Goal: Communication & Community: Answer question/provide support

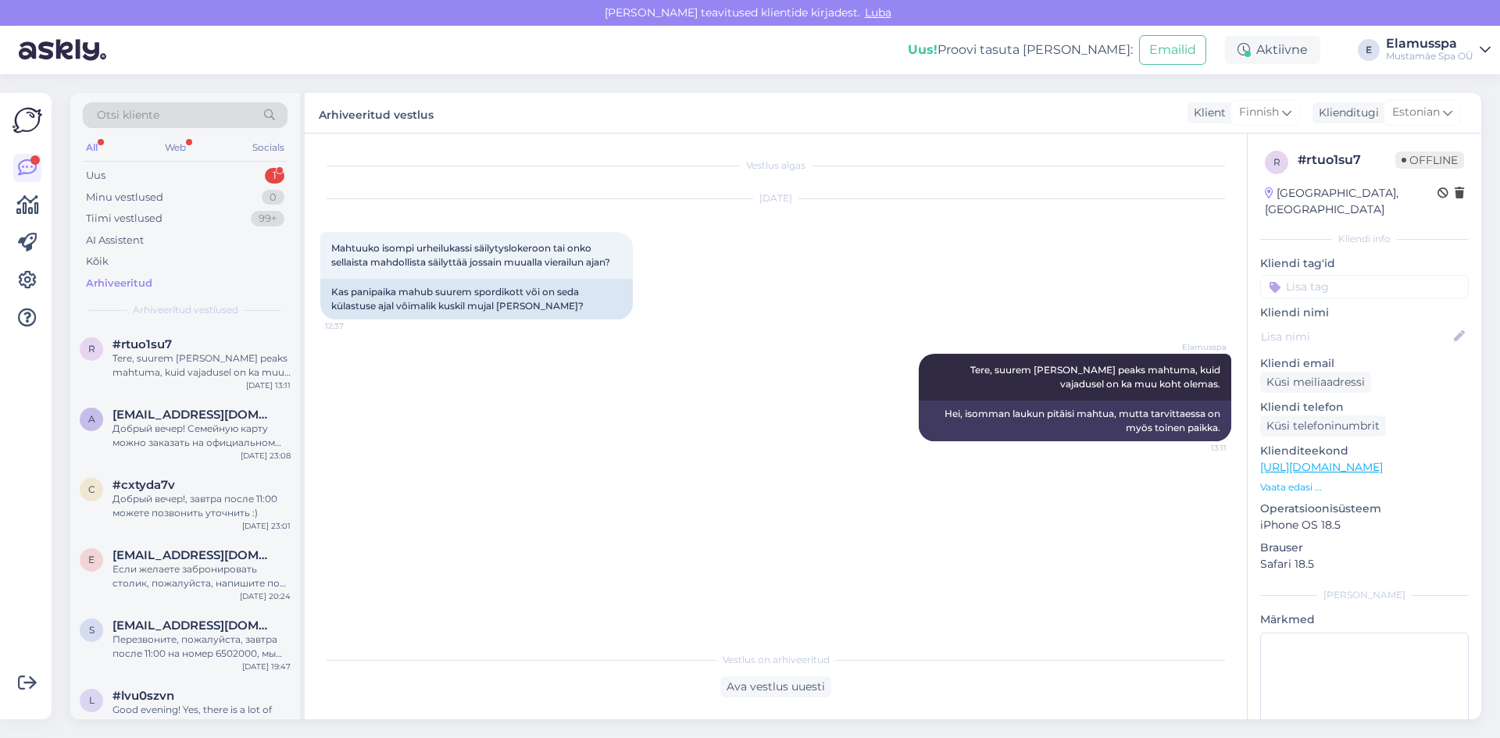
scroll to position [391, 0]
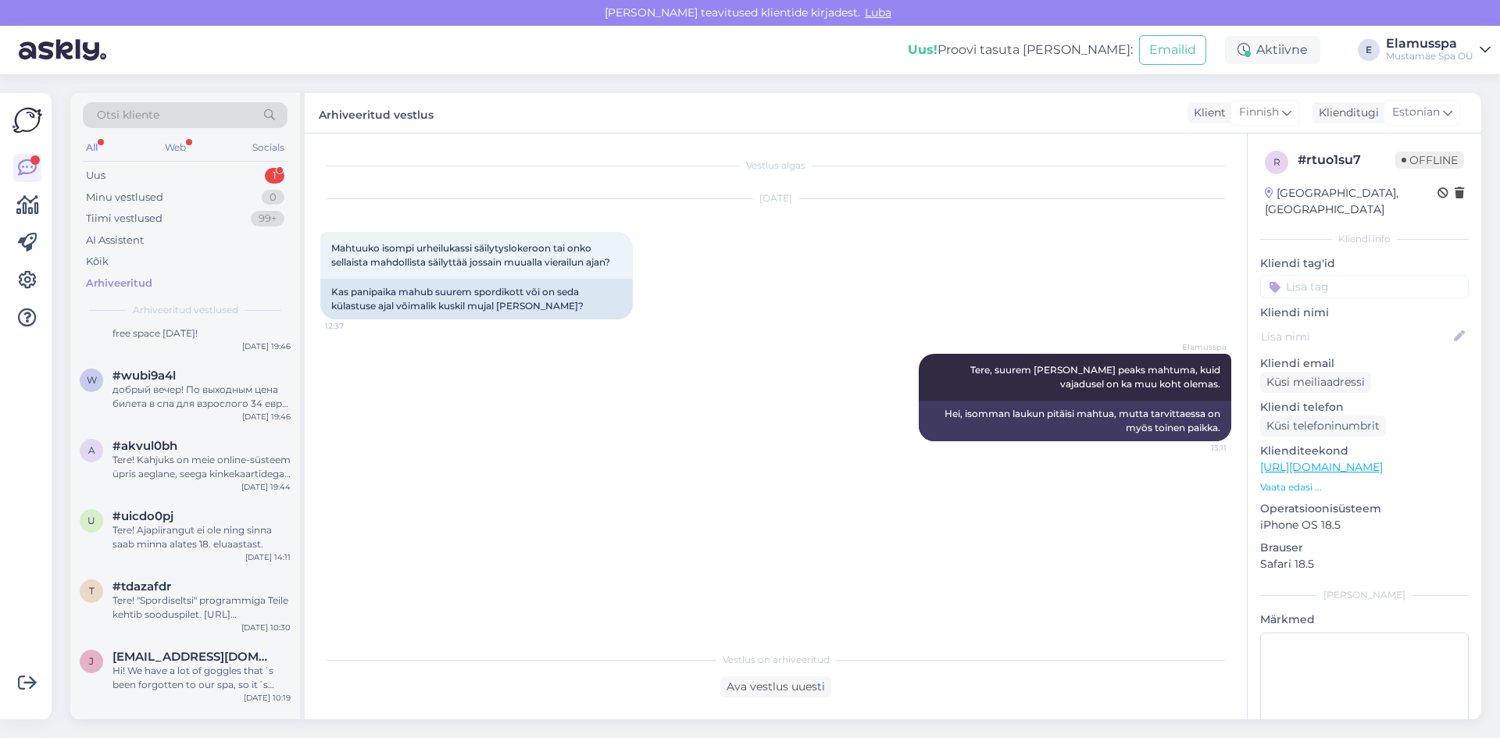
click at [130, 281] on div "Arhiveeritud" at bounding box center [119, 284] width 66 height 16
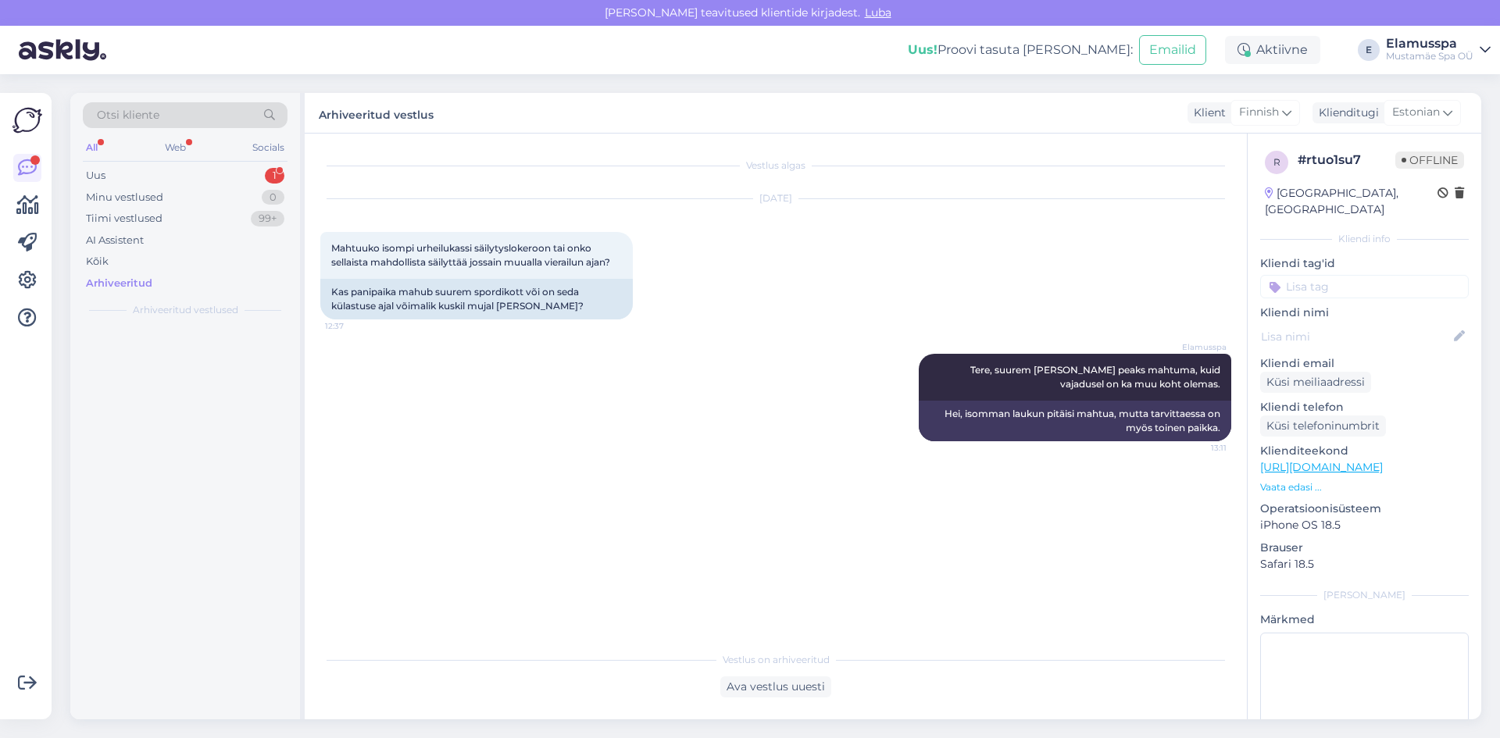
scroll to position [0, 0]
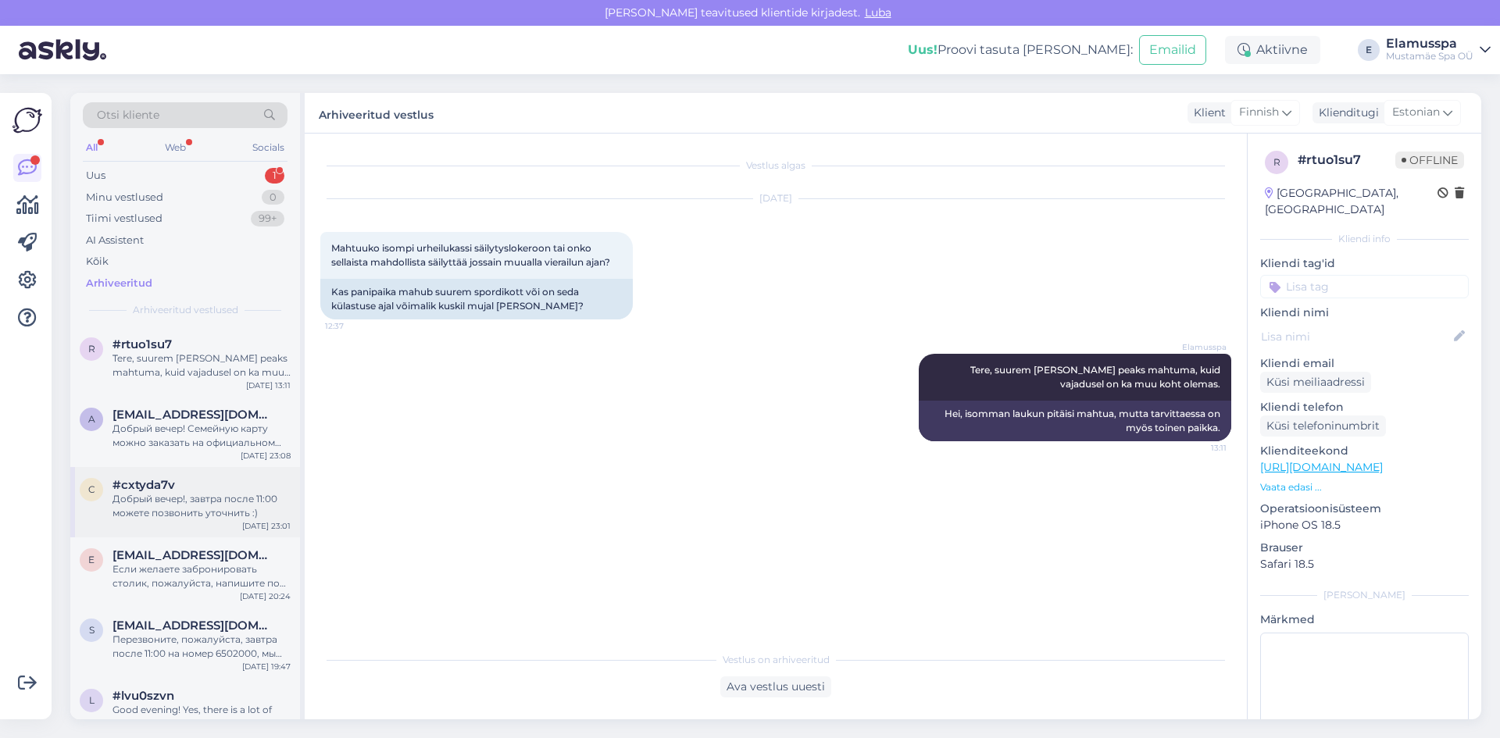
click at [249, 499] on div "Добрый вечер!, завтра после 11:00 можете позвонить уточнить :)" at bounding box center [201, 506] width 178 height 28
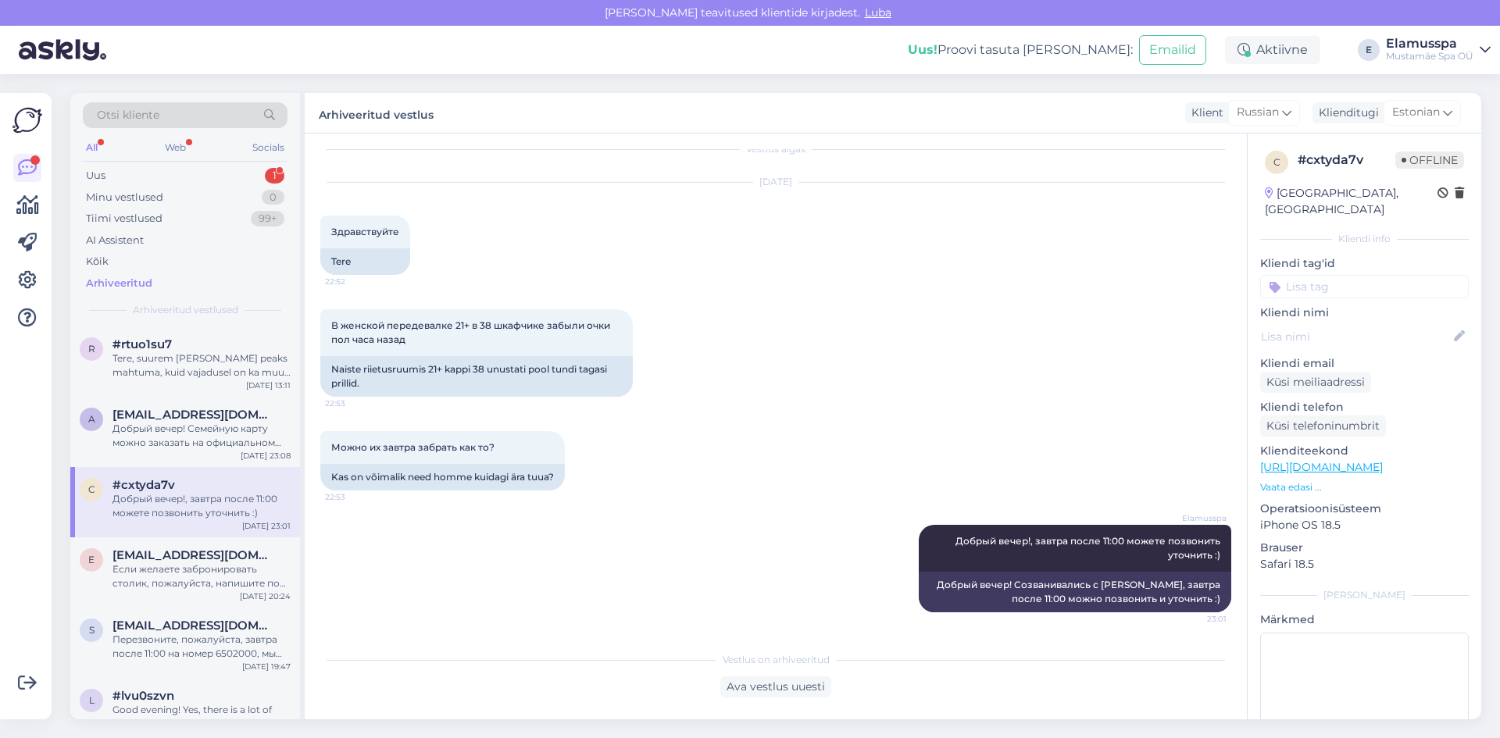
click at [763, 698] on div "Vestlus algas [DATE] Здравствуйте 22:52 Tere В женской передевалке 21+ в 38 шка…" at bounding box center [776, 427] width 942 height 586
click at [783, 689] on div "Ava vestlus uuesti" at bounding box center [775, 687] width 111 height 21
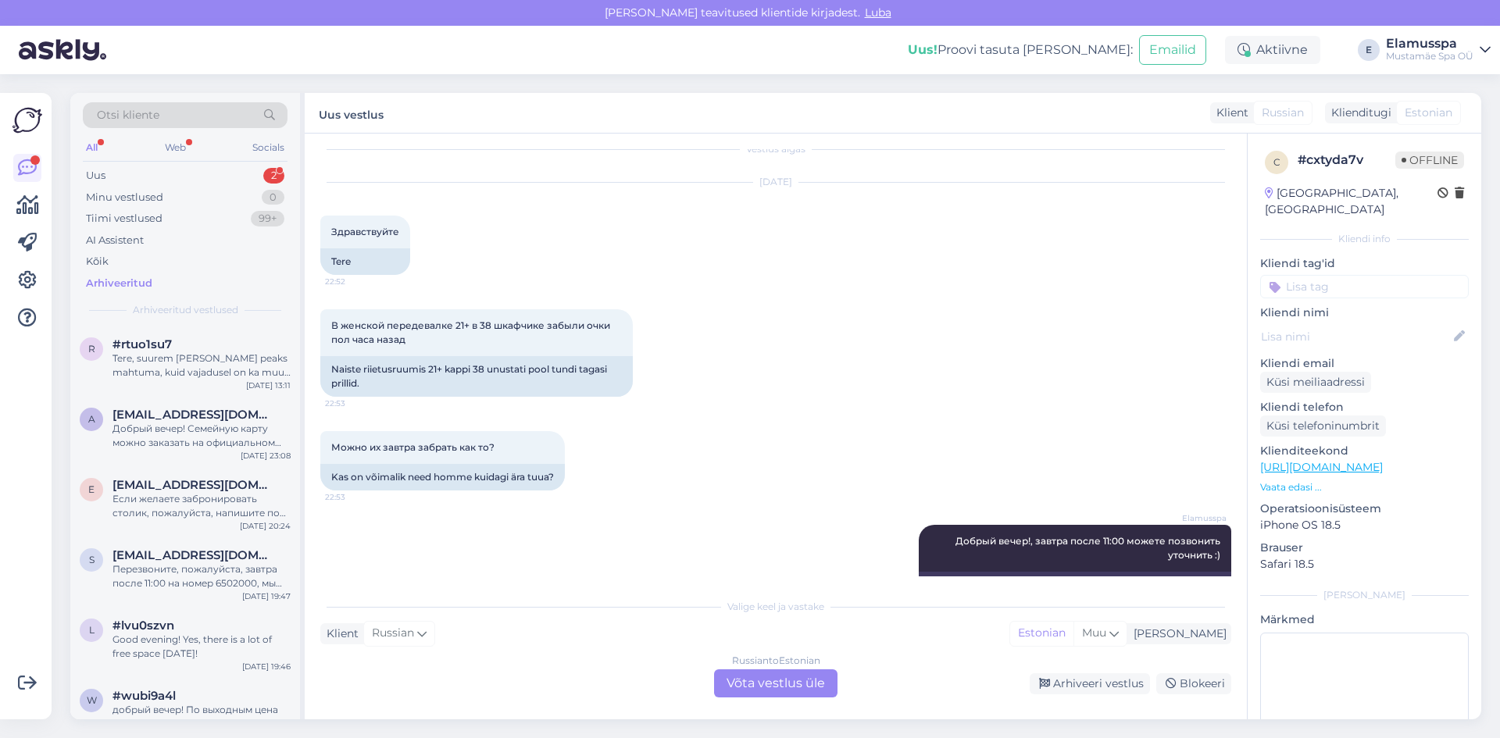
click at [825, 697] on div "Russian to Estonian Võta vestlus üle" at bounding box center [775, 684] width 123 height 28
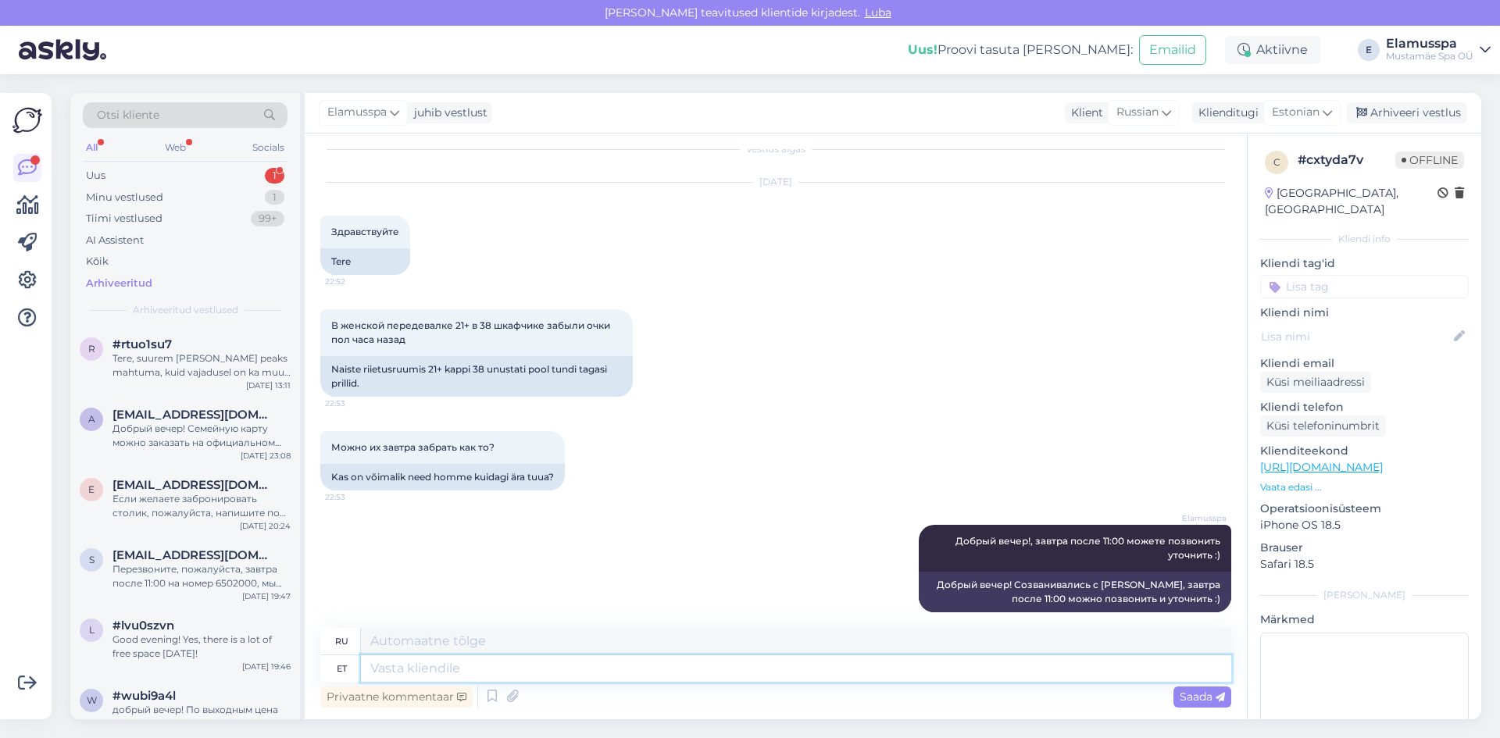
click at [625, 659] on textarea at bounding box center [796, 668] width 870 height 27
type textarea "Добрый"
type textarea "Хороший"
type textarea "Добрый день!"
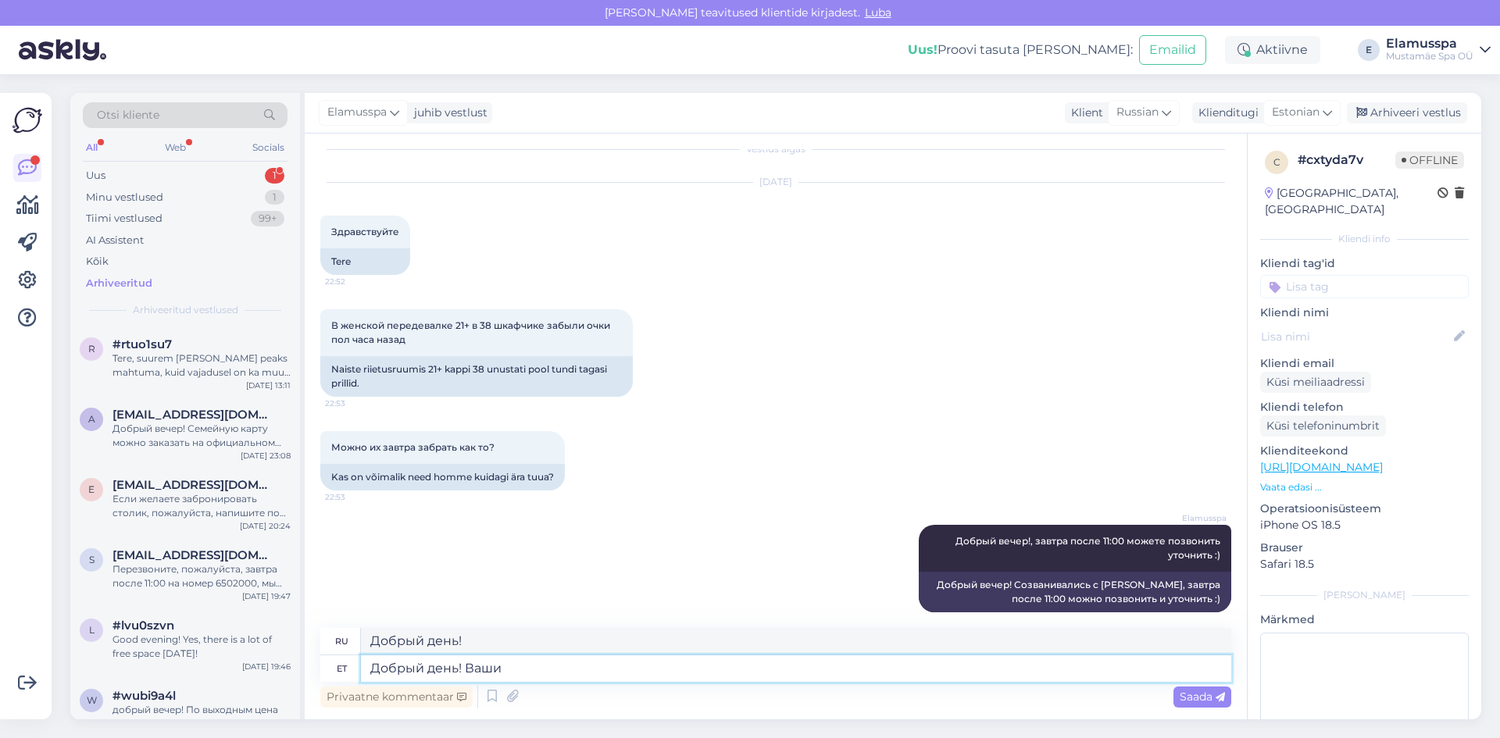
type textarea "Добрый день! Ваши"
type textarea "Добрый день! Wash"
type textarea "Добрый день! Ваши очки"
type textarea "Добрый день! Ваши очки ожидают"
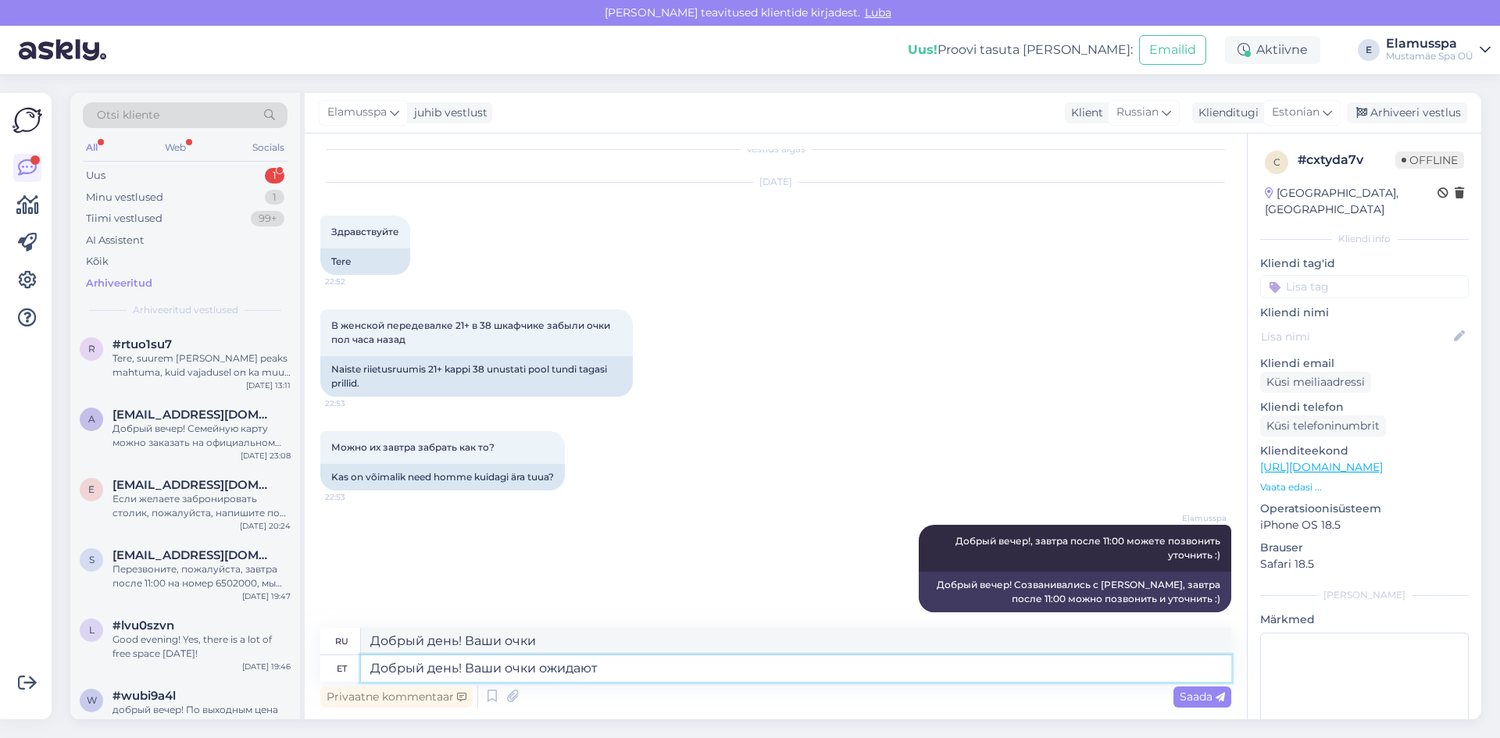
type textarea "Добрый день! Ваши очки ждут"
type textarea "Добрый день! Ваши очки ожидают [PERSON_NAME]"
type textarea "Добрый день! Ваши очки ждут вас"
type textarea "Добрый день! Ваши очки ожидают Вас на стойке"
type textarea "Добрый день! Ваши очки ждут вас на стойке."
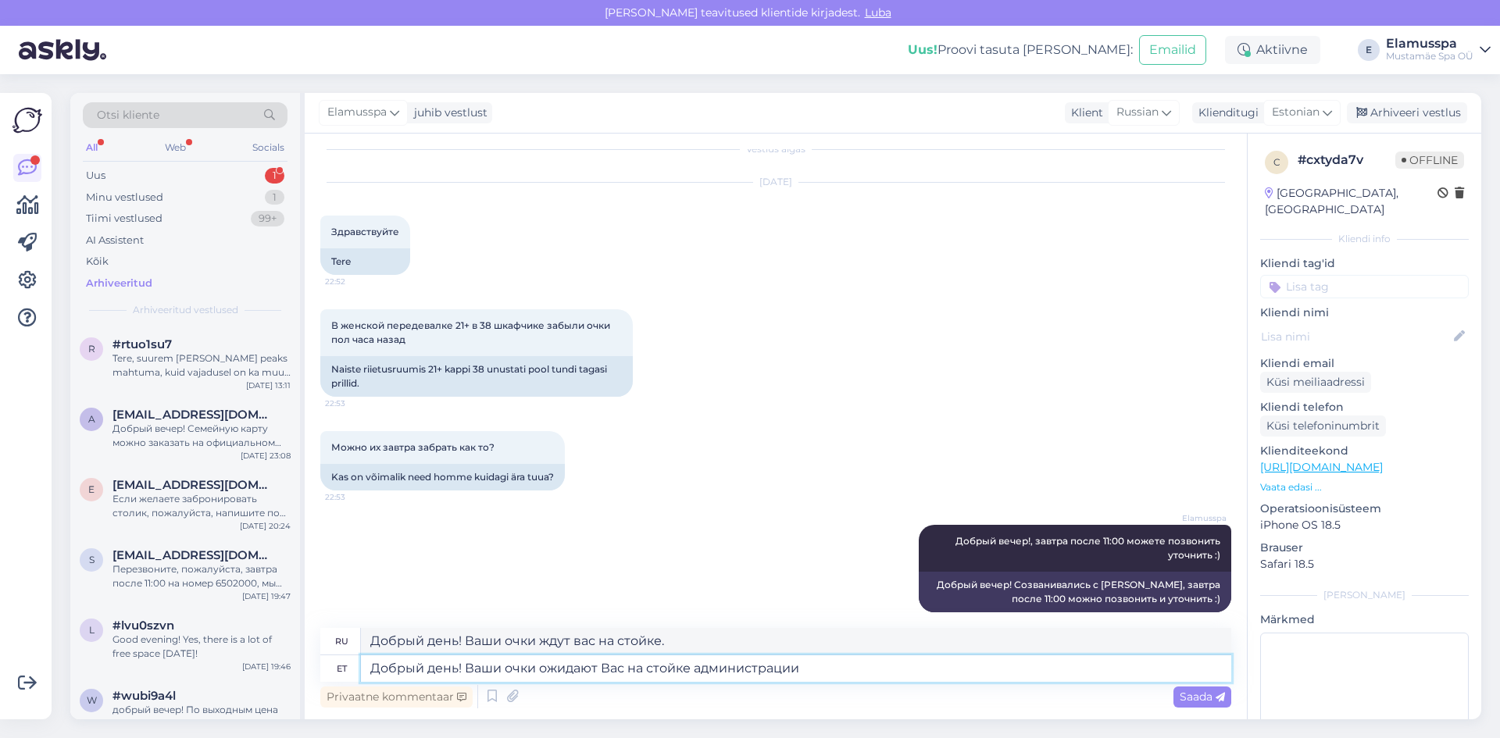
type textarea "Добрый день! Ваши очки ожидают Вас на стойке администрации"
type textarea "Добрый день! Ваши очки ждут вас на стойке администрации."
type textarea "Добрый день! Ваши очки ожидают Вас на стойке администрации до 10-го"
type textarea "Добрый день! Ваши очки ждут вас на стойке администрации до 10:00."
type textarea "Добрый день! Ваши очки ожидают Вас на стойке администрации до 10-го сент"
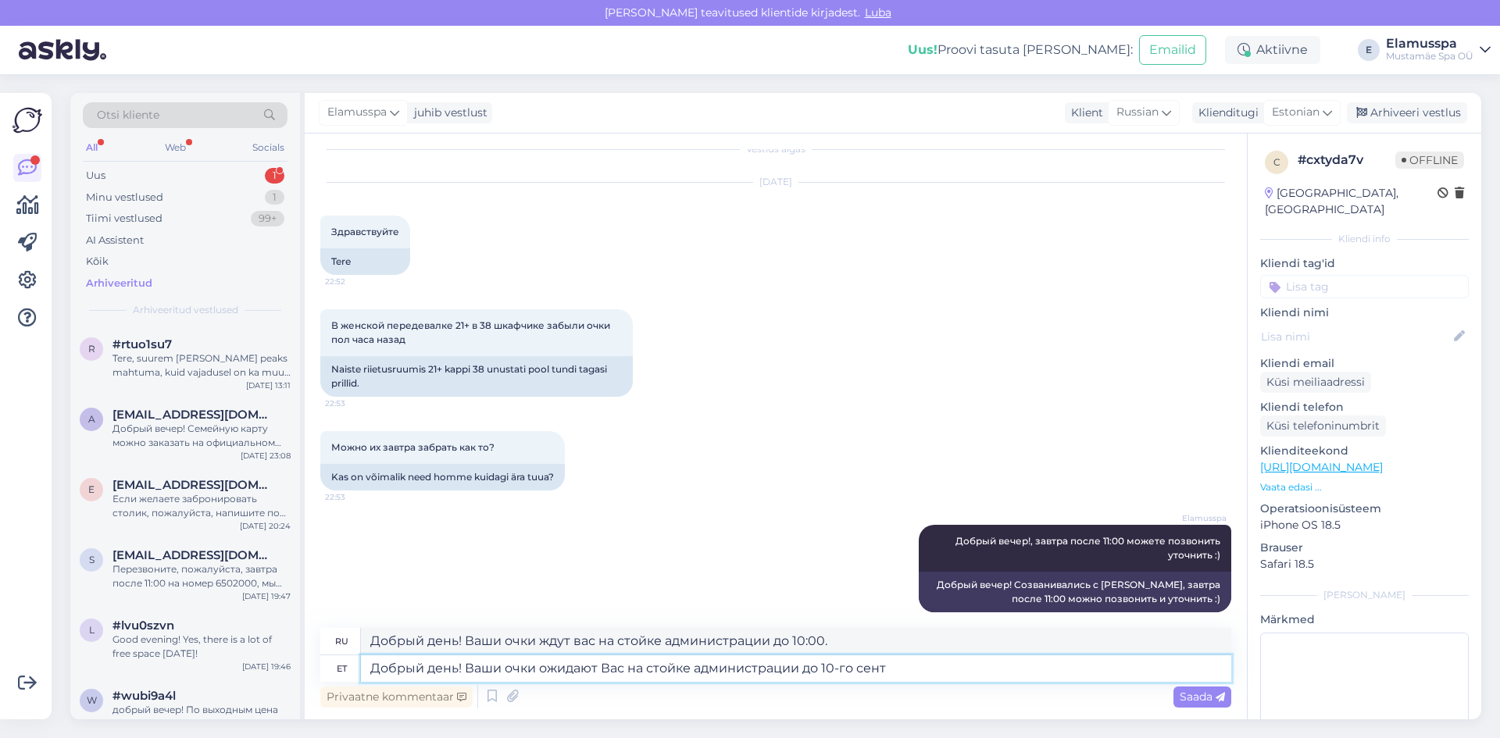
type textarea "Добрый день! Ваши очки будут ждать вас на стойке администрации до 10 сентября."
type textarea "Добрый день! Ваши очки ожидают Вас на стойке администрации до 10-го сентября [P…"
type textarea "Добрый день! Ваши очки ждут вас на стойке администрации до 10 сентября."
type textarea "Добрый день! Ваши очки ожидают Вас на стойке администрации до 10-го сентября."
click at [1197, 699] on span "Saada" at bounding box center [1202, 697] width 45 height 14
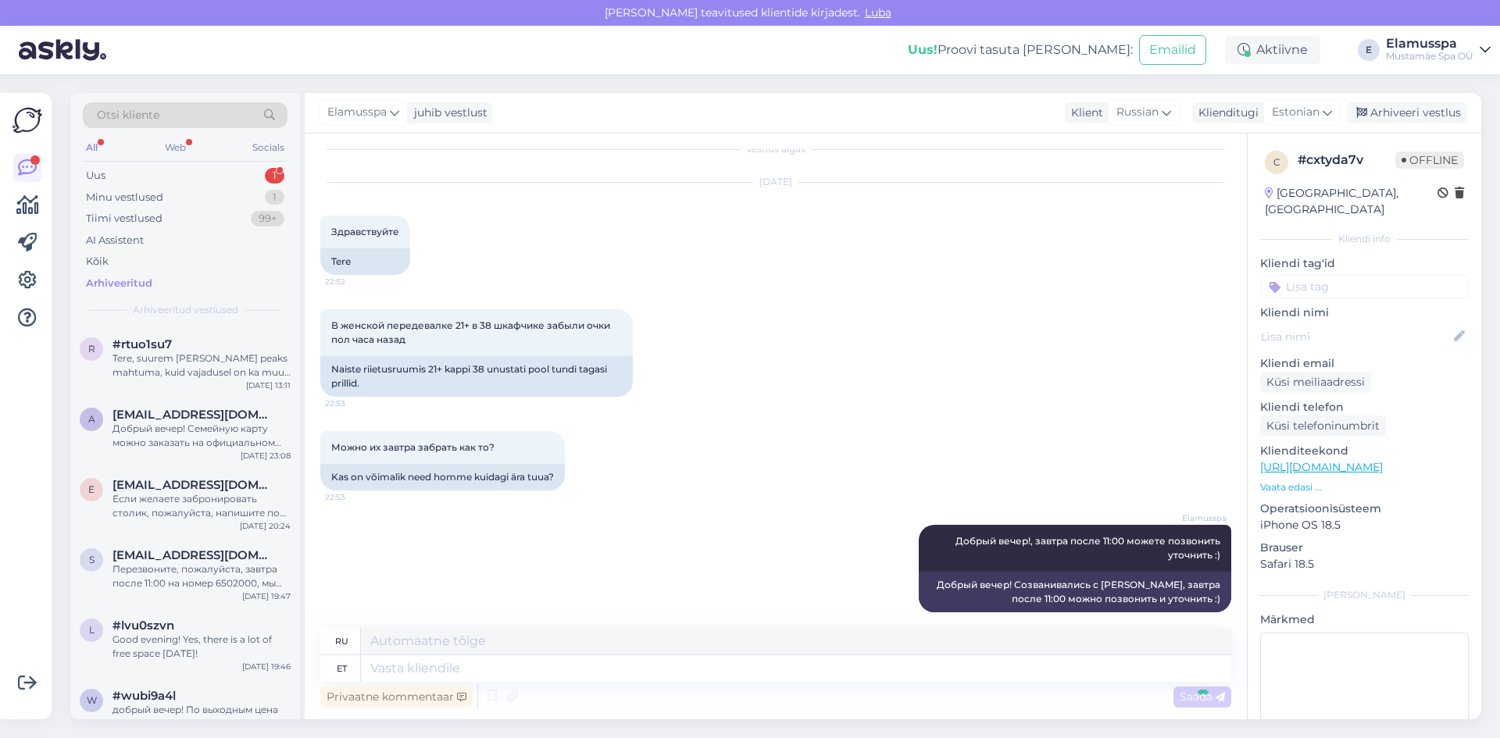
scroll to position [187, 0]
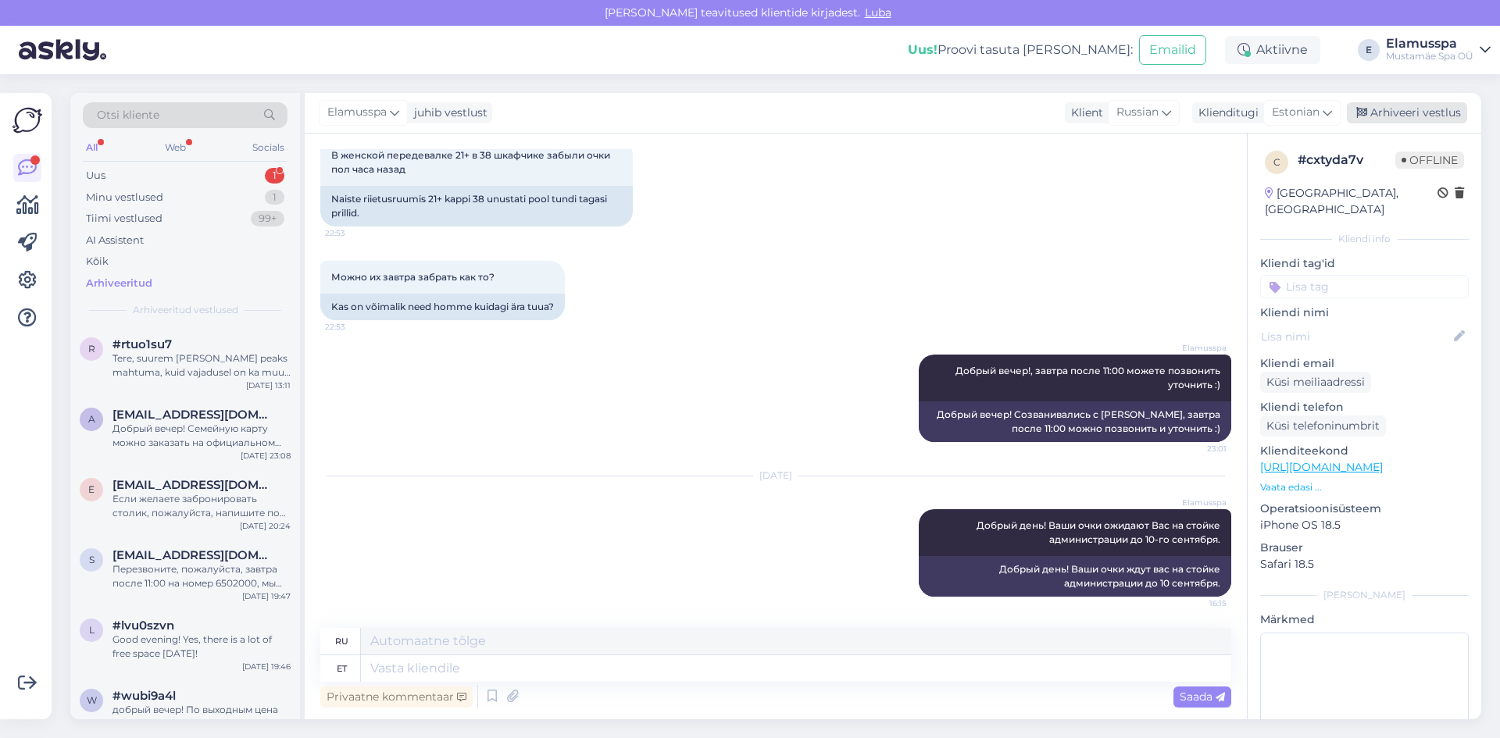
click at [1424, 106] on div "Arhiveeri vestlus" at bounding box center [1407, 112] width 120 height 21
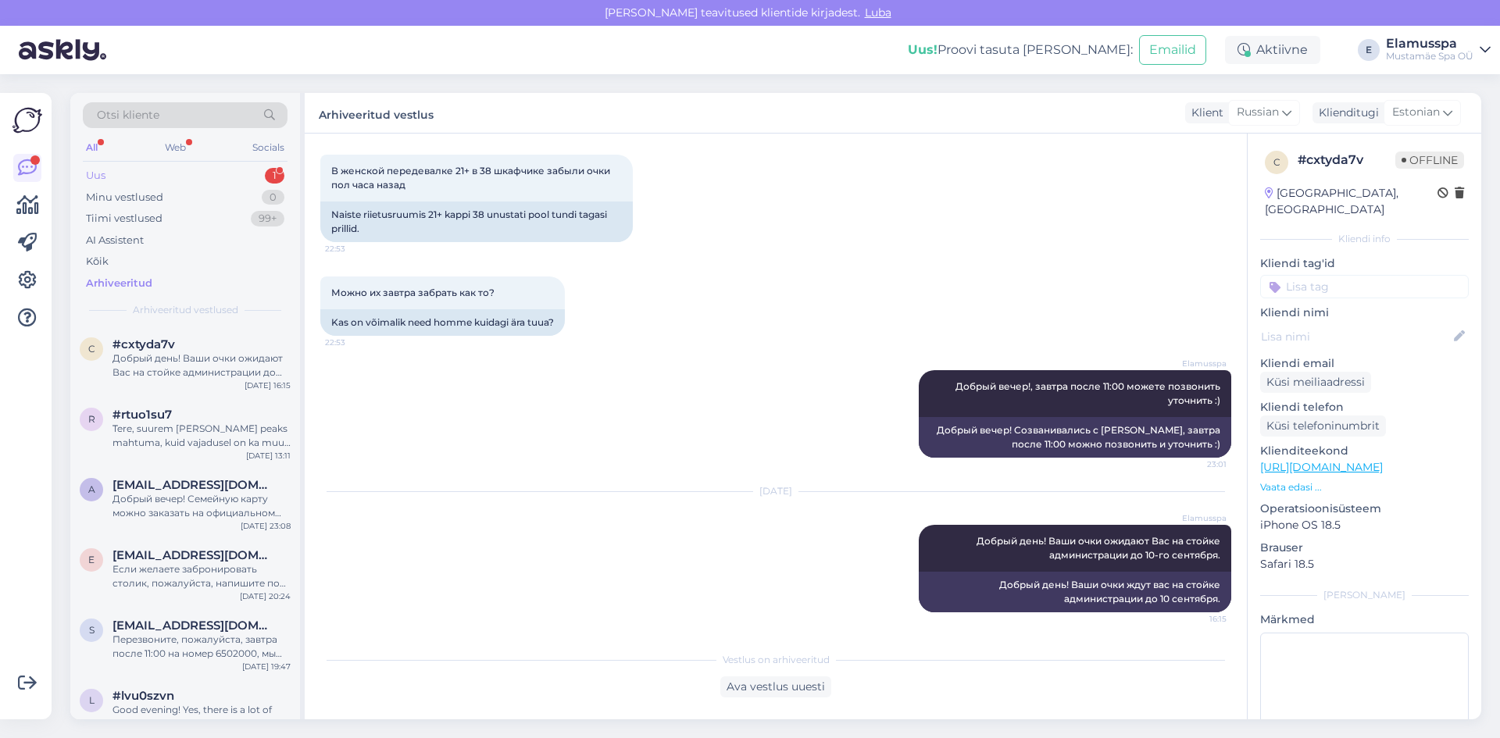
click at [174, 180] on div "Uus 1" at bounding box center [185, 176] width 205 height 22
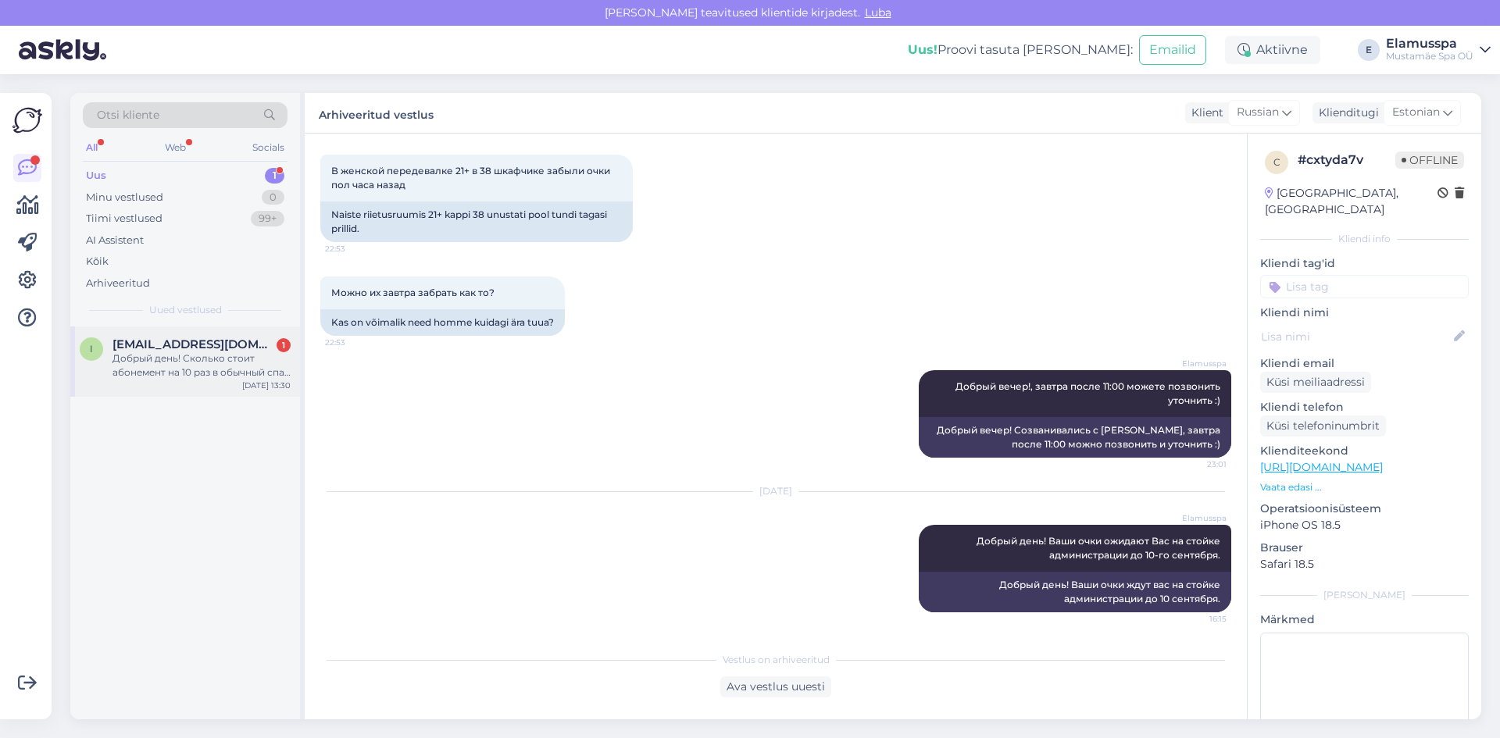
click at [241, 398] on div "i [EMAIL_ADDRESS][DOMAIN_NAME] 1 Добрый день! Сколько стоит абонемент на 10 раз…" at bounding box center [185, 523] width 230 height 393
click at [237, 389] on div "i [EMAIL_ADDRESS][DOMAIN_NAME] 1 Добрый день! Сколько стоит абонемент на 10 раз…" at bounding box center [185, 362] width 230 height 70
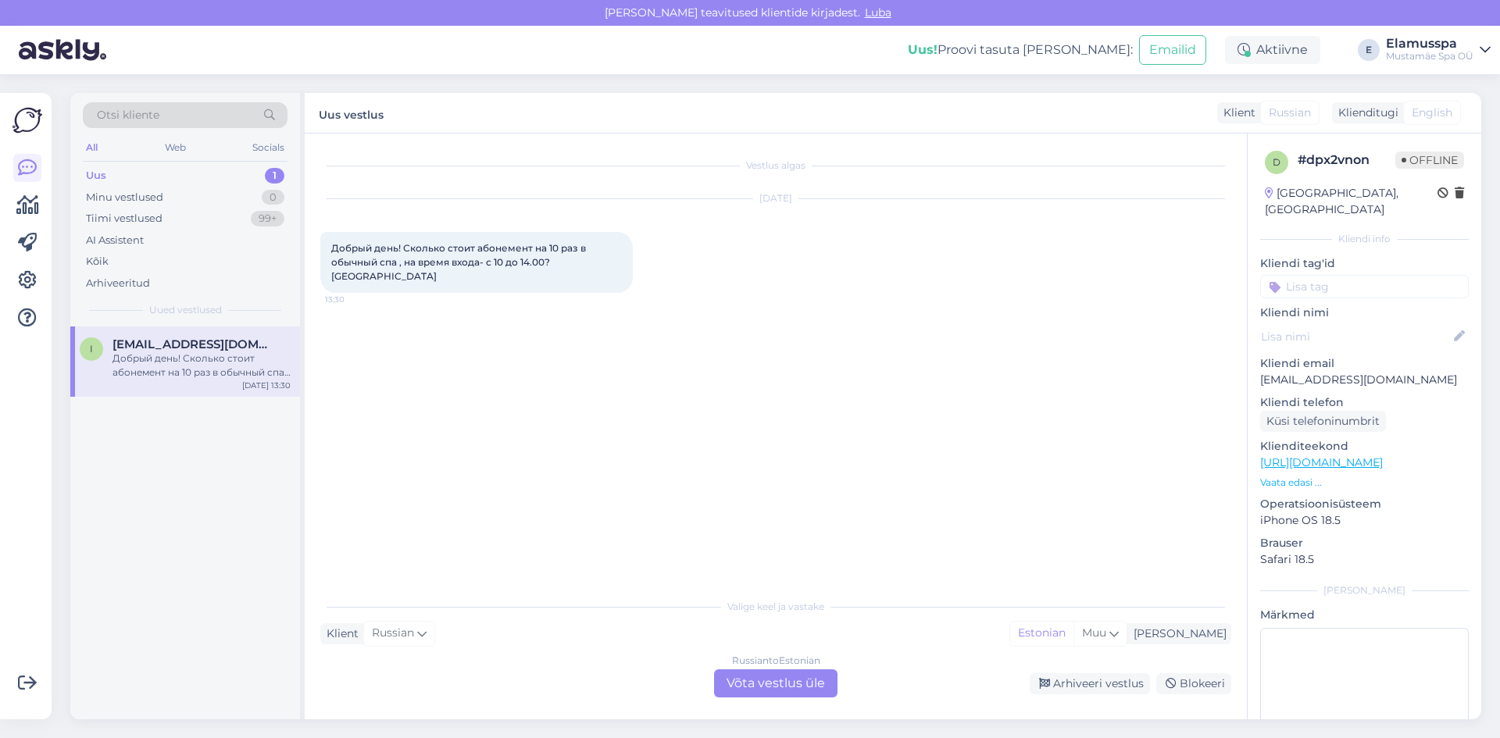
scroll to position [0, 0]
click at [778, 674] on div "Russian to Estonian Võta vestlus üle" at bounding box center [775, 684] width 123 height 28
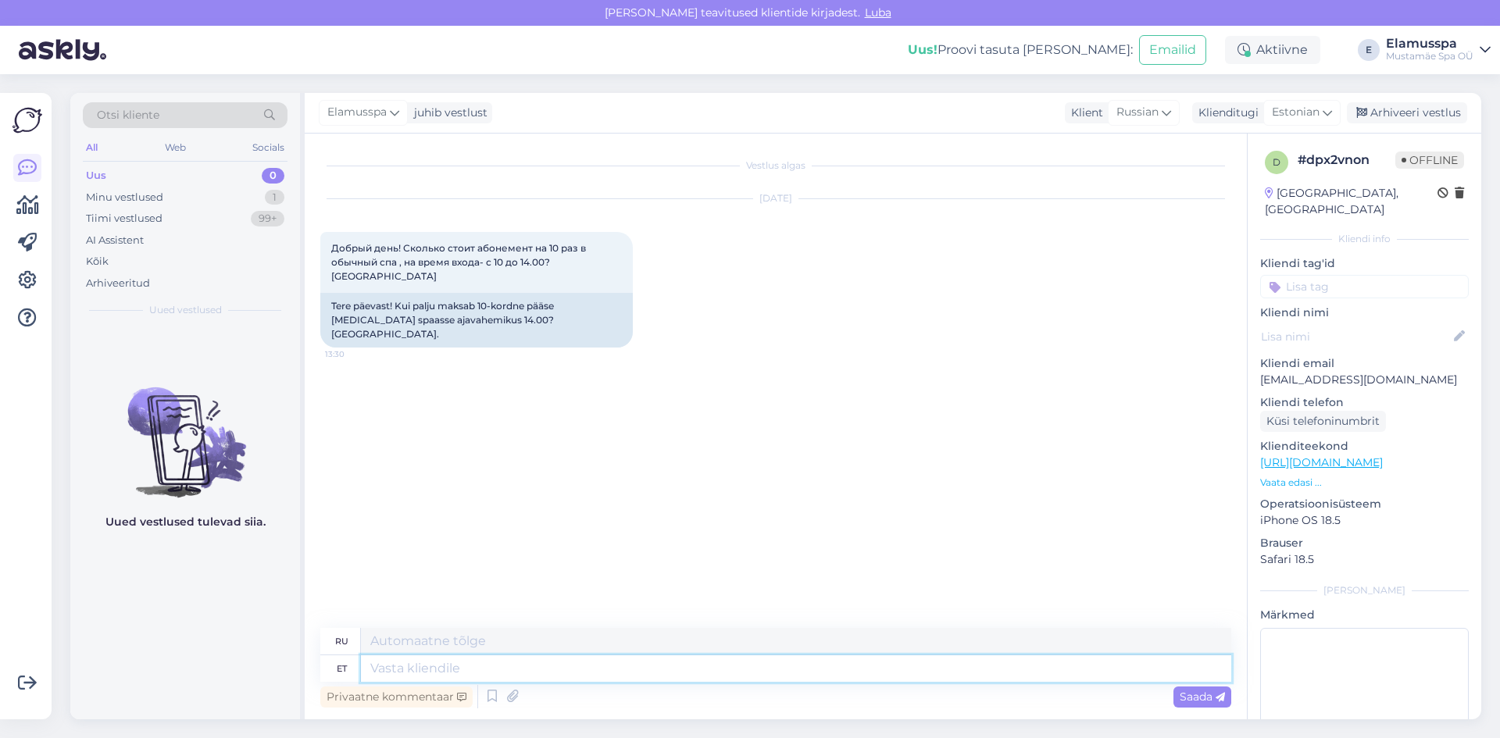
click at [778, 669] on textarea at bounding box center [796, 668] width 870 height 27
type textarea "[PERSON_NAME]"
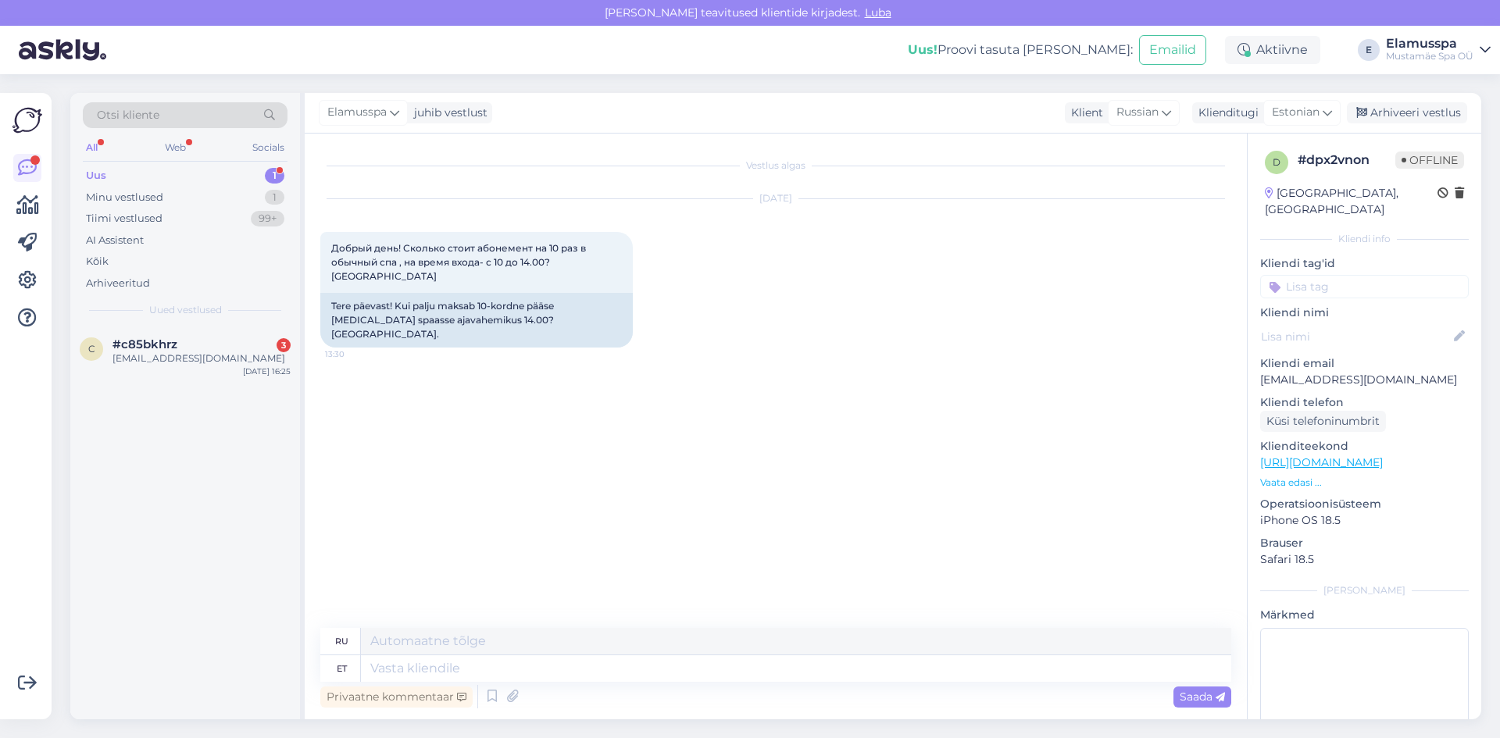
click at [80, 309] on div "Otsi kliente All Web Socials Uus 1 Minu vestlused 1 Tiimi vestlused 99+ AI Assi…" at bounding box center [185, 210] width 230 height 234
click at [123, 338] on span "#c85bkhrz" at bounding box center [144, 344] width 65 height 14
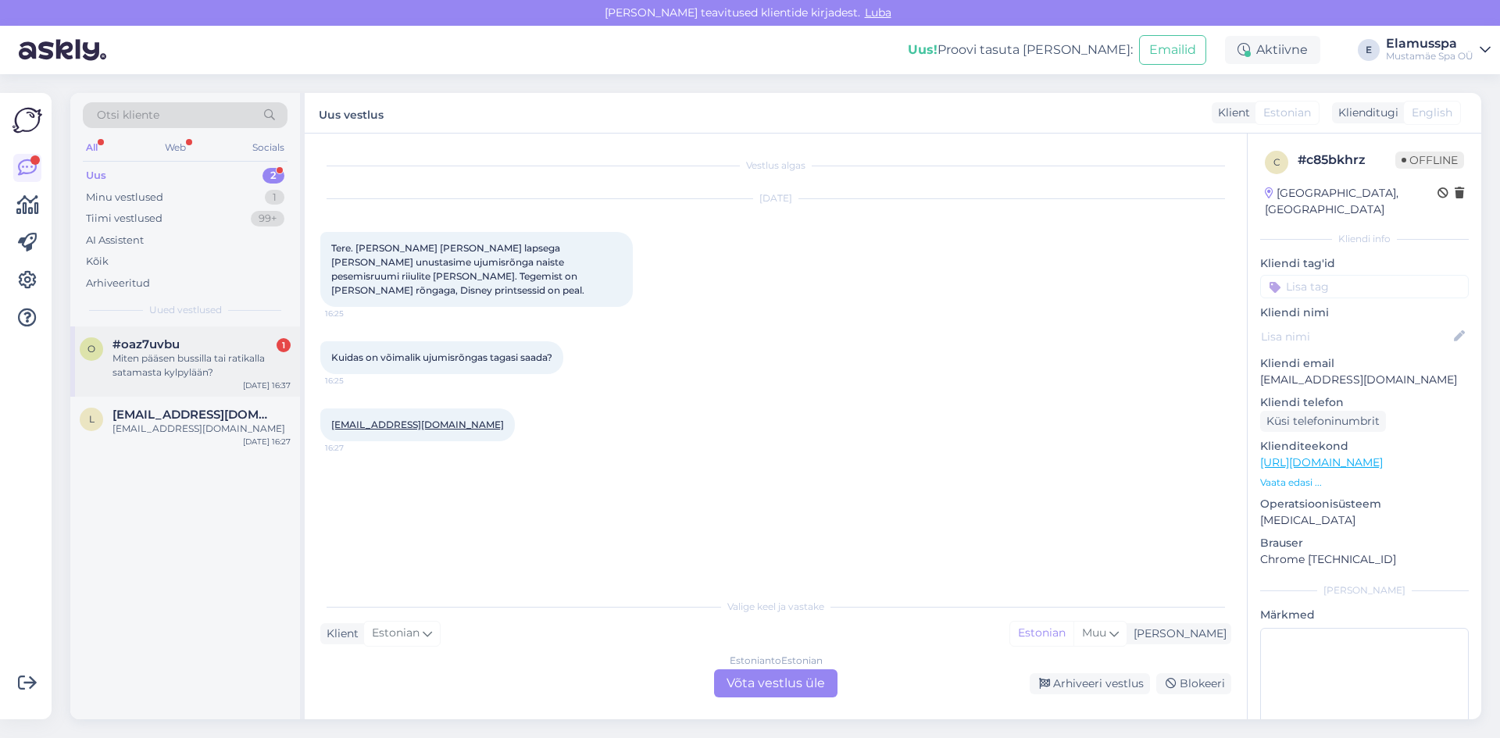
click at [133, 354] on div "Miten pääsen bussilla tai ratikalla satamasta kylpylään?" at bounding box center [201, 366] width 178 height 28
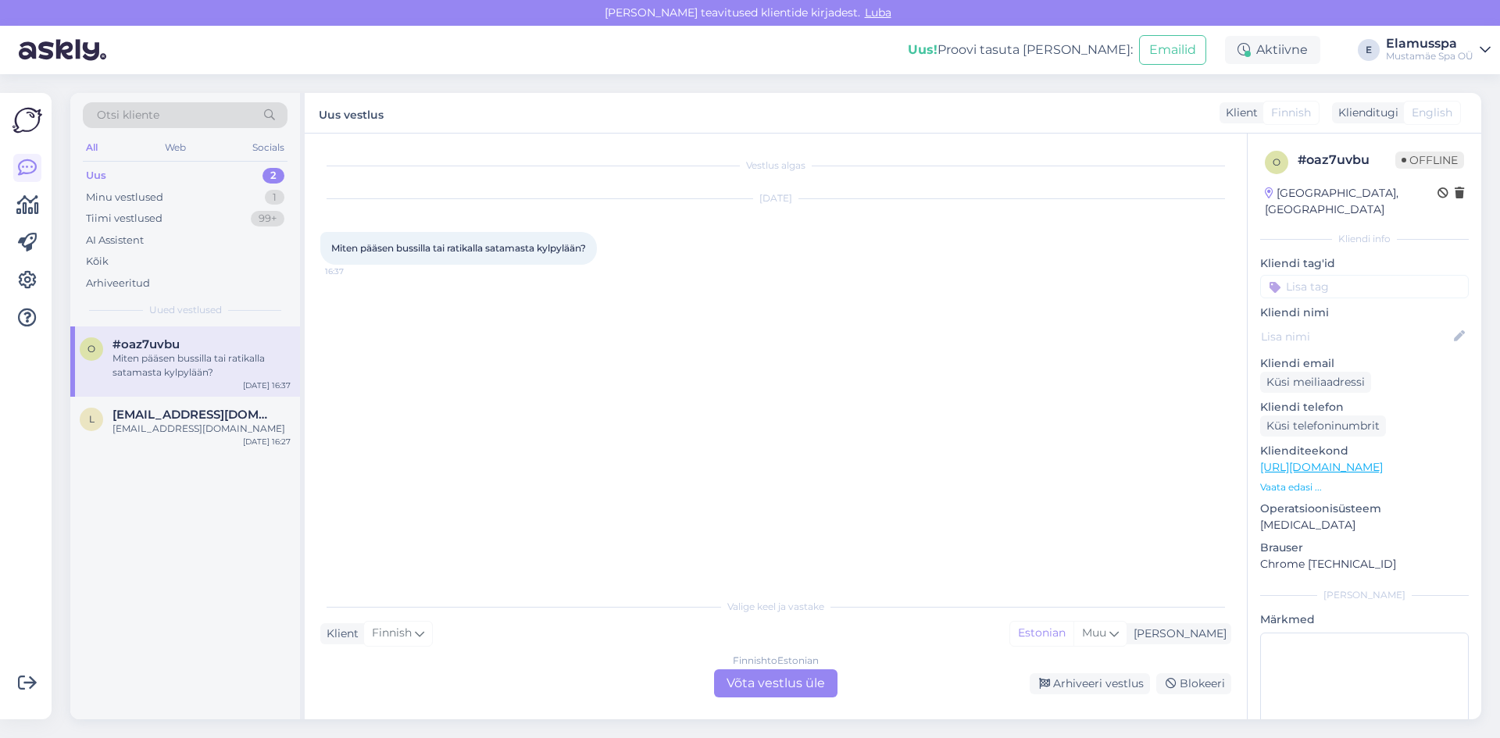
click at [818, 692] on div "Finnish to Estonian Võta vestlus üle" at bounding box center [775, 684] width 123 height 28
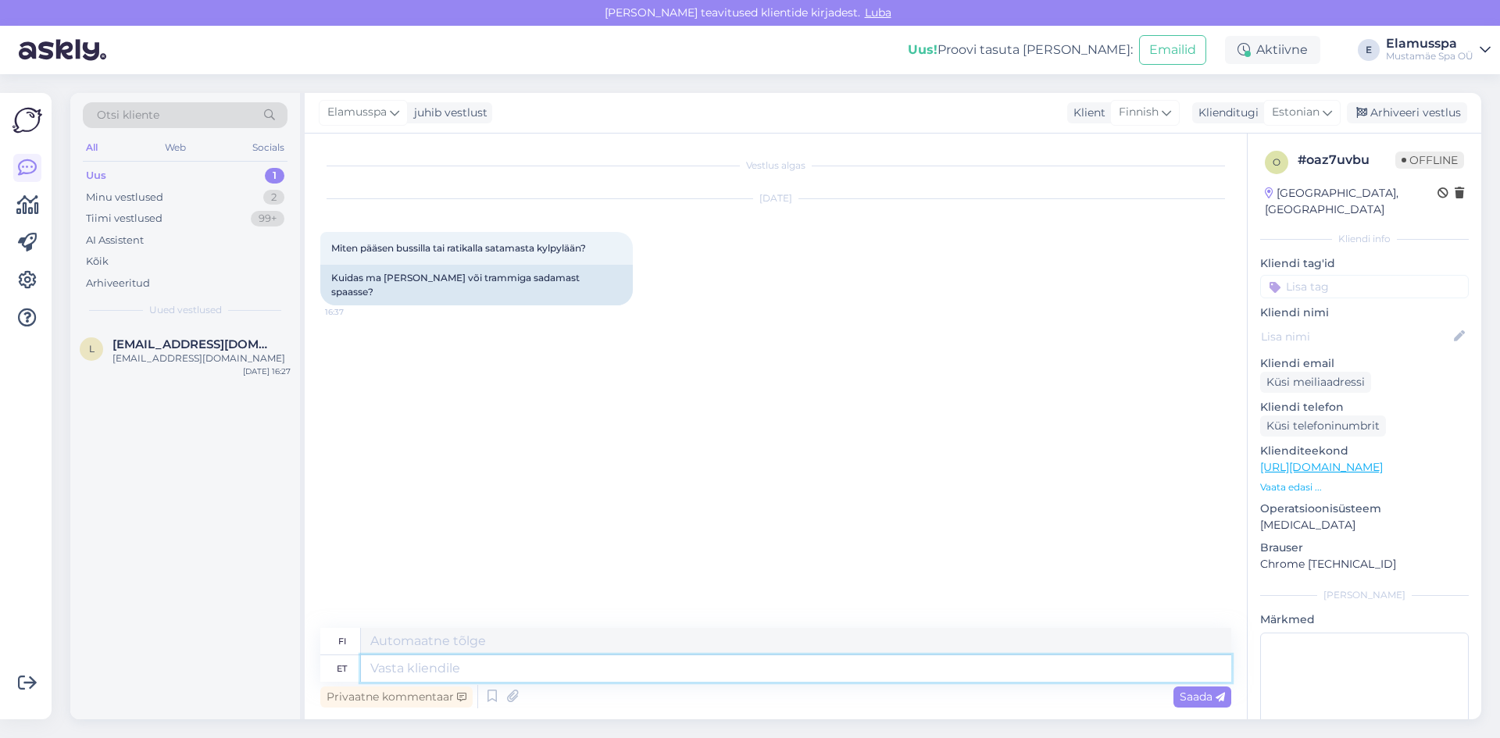
click at [512, 667] on textarea at bounding box center [796, 668] width 870 height 27
type textarea "[PERSON_NAME]"
type textarea "Tere!"
type textarea "Hei!"
type textarea "Tere! Meie"
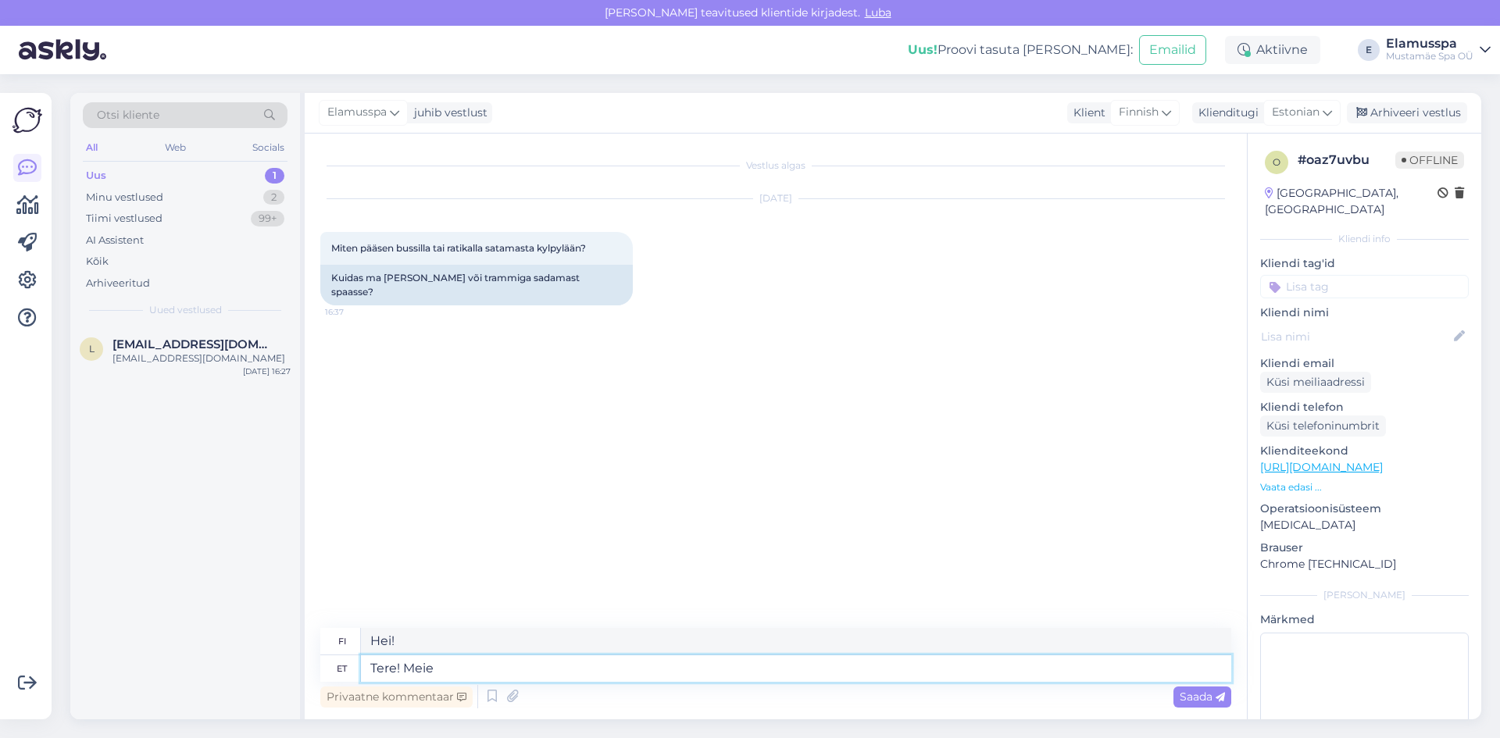
type textarea "Hei! Me"
type textarea "Tere! Meie Spa"
type textarea "Hei! Kylpylämme"
type textarea "Tere! [GEOGRAPHIC_DATA] lähedal"
type textarea "Hei! Lähellä kylpyläämme"
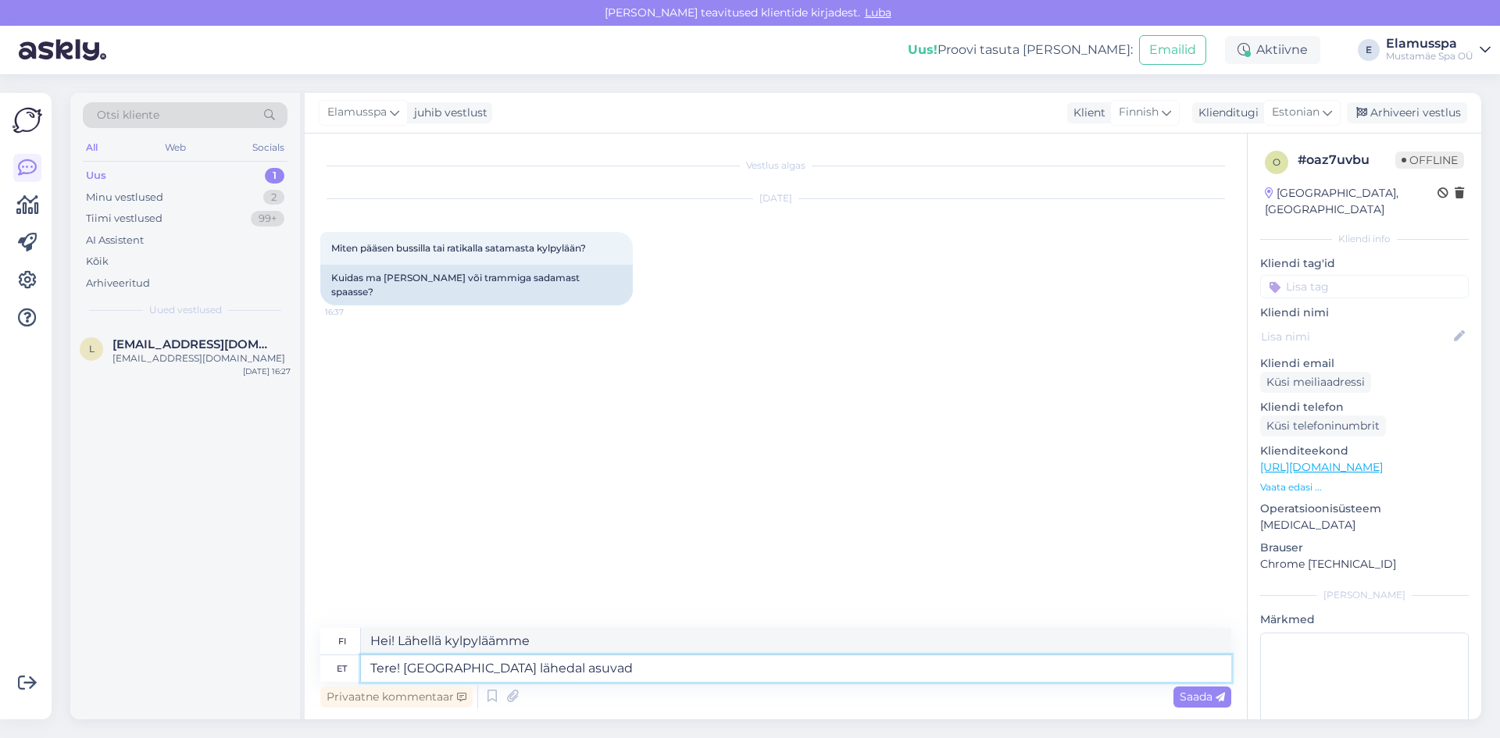
type textarea "Tere! [GEOGRAPHIC_DATA] lähedal asuvad"
type textarea "Hei! [GEOGRAPHIC_DATA] sijaitsee lähellä"
type textarea "Tere! [GEOGRAPHIC_DATA] lähedal asuvad bussipea"
type textarea "Hei! [GEOGRAPHIC_DATA] lähellä on bussipysäkkejä."
type textarea "Tere! [GEOGRAPHIC_DATA] lähedal asuvad bussipeatused"
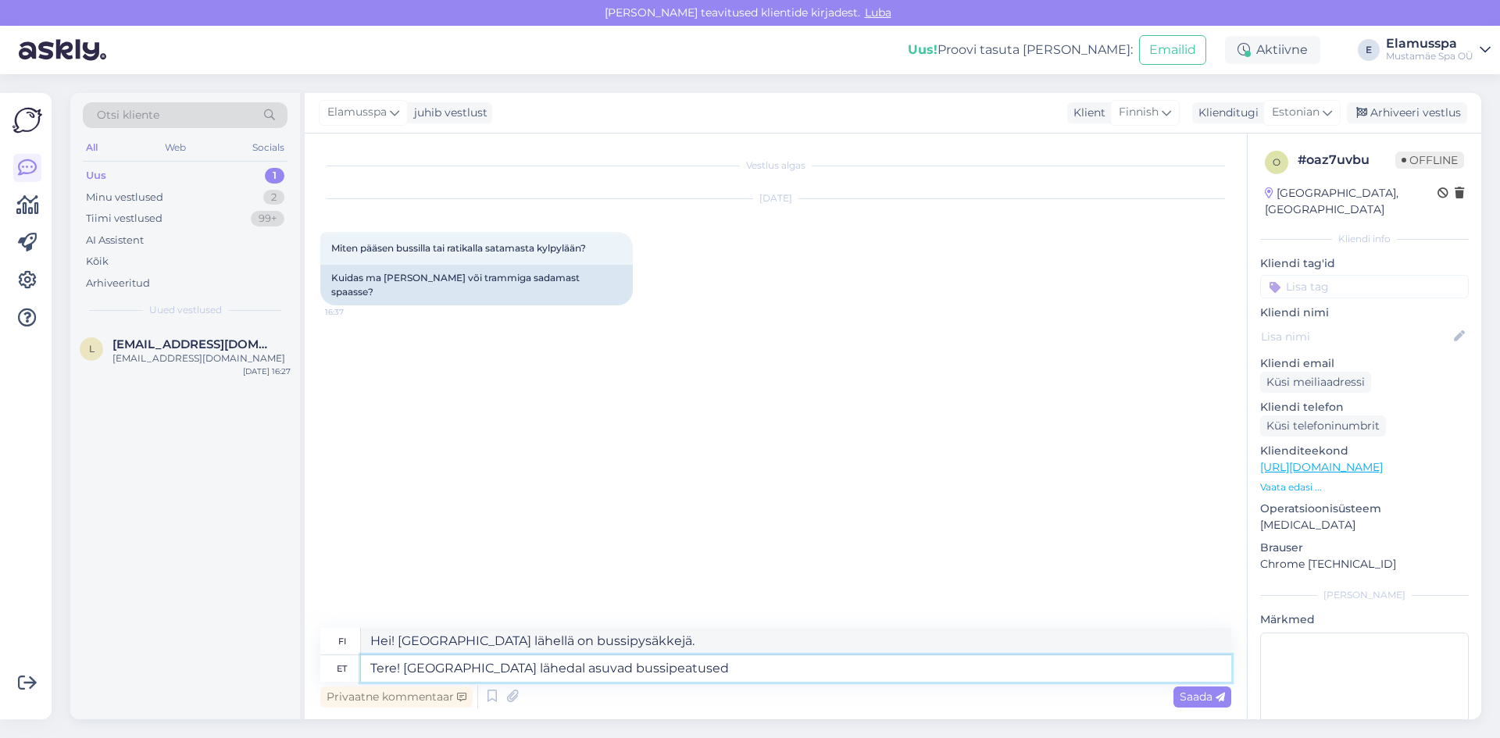
type textarea "Hei! Bussipysäkit kylpylämme lähellä"
type textarea "Tere! [GEOGRAPHIC_DATA] lähedal asuvad bussipeatused [PERSON_NAME],"
type textarea "Hei! [GEOGRAPHIC_DATA] lähellä olevat bussipysäkit ovat [PERSON_NAME],"
type textarea "Tere! [GEOGRAPHIC_DATA] lähedal asuvad bussipeatused [PERSON_NAME][GEOGRAPHIC_D…"
type textarea "Hei! Kylpylämme lähellä ovat bussipysäkit [PERSON_NAME][GEOGRAPHIC_DATA],"
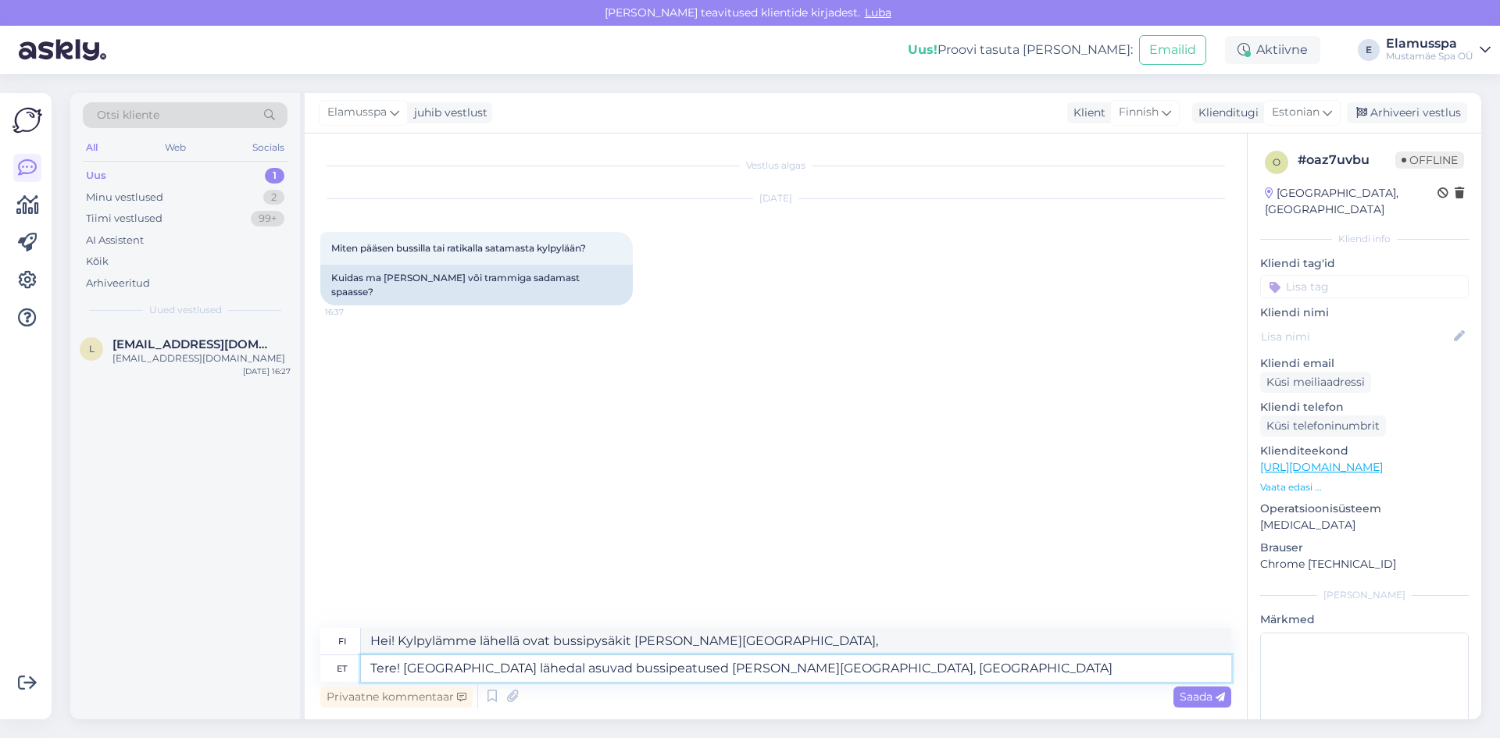
type textarea "Tere! [GEOGRAPHIC_DATA] lähedal asuvad bussipeatused [PERSON_NAME][GEOGRAPHIC_D…"
type textarea "Hei! [GEOGRAPHIC_DATA] lähellä olevat bussipysäkit ovat [PERSON_NAME][GEOGRAPHI…"
type textarea "Tere! [GEOGRAPHIC_DATA] lähedal asuvad bussipeatused [PERSON_NAME][GEOGRAPHIC_D…"
type textarea "Hei! Kylpylämme lähellä ovat bussipysäkit [PERSON_NAME][GEOGRAPHIC_DATA], [DATE…"
type textarea "Tere! [GEOGRAPHIC_DATA] lähedal asuvad bussipeatused [PERSON_NAME][GEOGRAPHIC_D…"
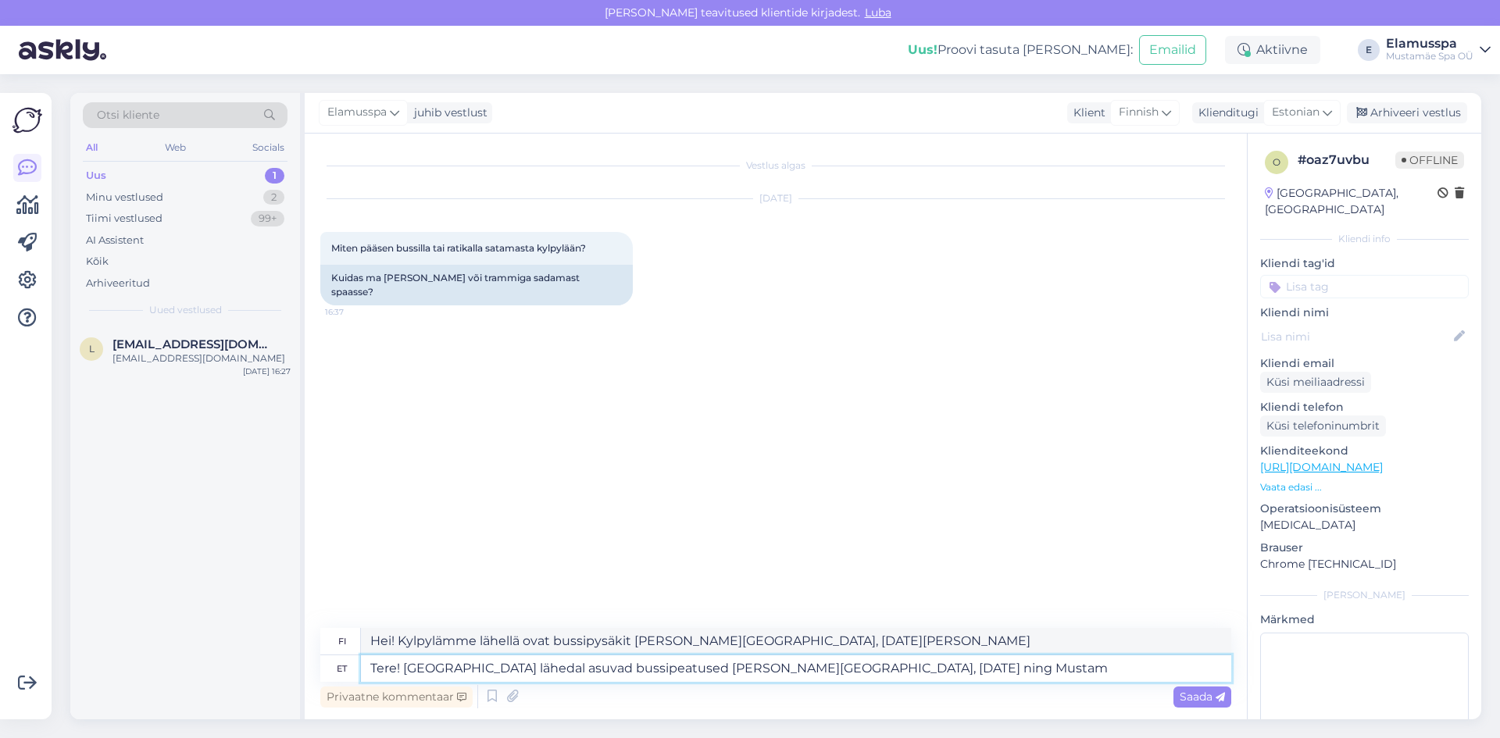
type textarea "Hei! Kylpylämme lähellä ovat bussipysäkit [PERSON_NAME][GEOGRAPHIC_DATA], [DATE…"
type textarea "Tere! [GEOGRAPHIC_DATA] lähedal asuvad bussipeatused [PERSON_NAME][GEOGRAPHIC_D…"
type textarea "Hei! Kylpylämme lähellä ovat bussipysäkit [PERSON_NAME][GEOGRAPHIC_DATA], [DATE…"
type textarea "Tere! [GEOGRAPHIC_DATA] lähedal asuvad bussipeatused [PERSON_NAME][GEOGRAPHIC_D…"
type textarea "Hei! Kylpylämme lähellä ovat bussipysäkit [PERSON_NAME][GEOGRAPHIC_DATA], [DATE…"
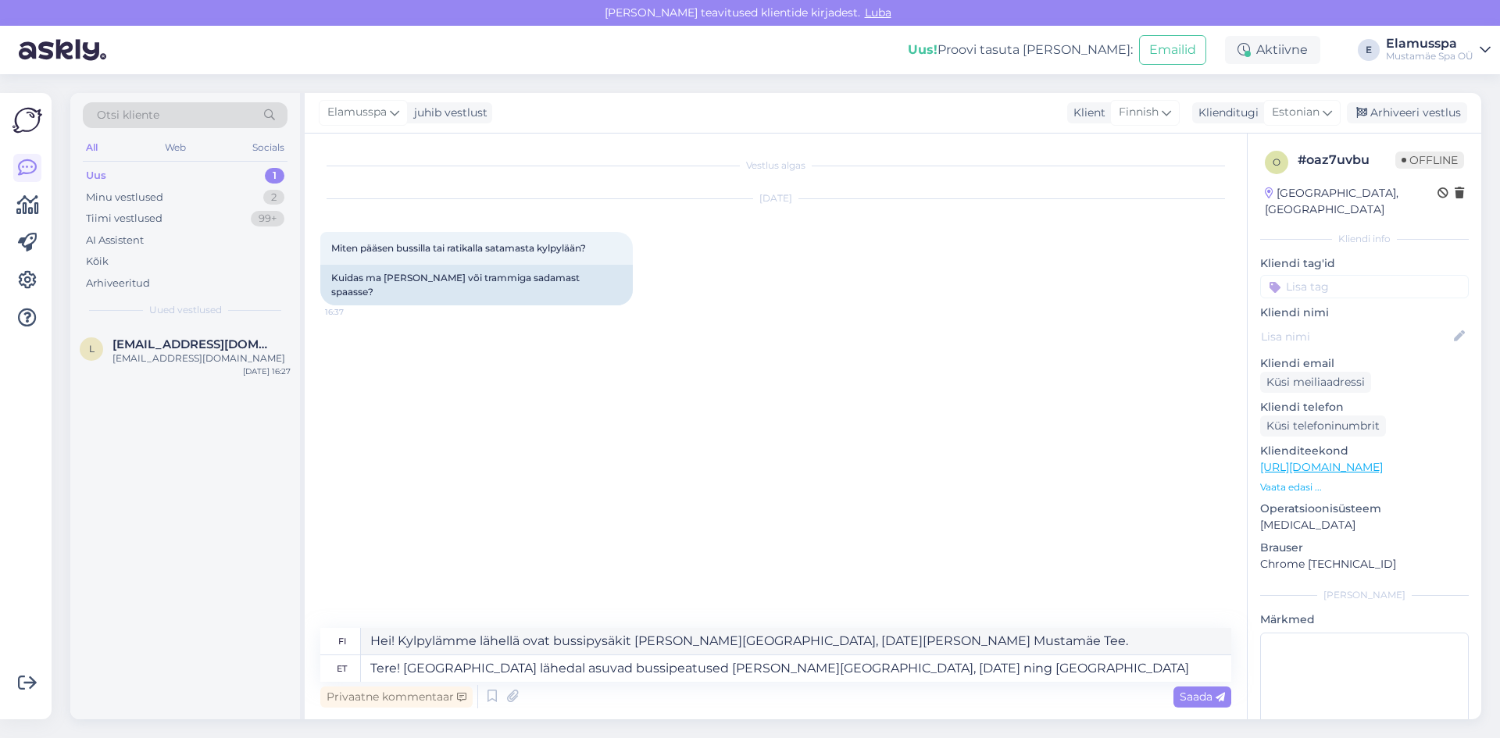
click at [841, 542] on div "Vestlus algas [DATE] Miten pääsen bussilla tai [GEOGRAPHIC_DATA] satamasta kylp…" at bounding box center [782, 381] width 925 height 465
click at [941, 672] on textarea "Tere! [GEOGRAPHIC_DATA] lähedal asuvad bussipeatused [PERSON_NAME][GEOGRAPHIC_D…" at bounding box center [796, 668] width 870 height 27
type textarea "Tere! [GEOGRAPHIC_DATA] lähedal asuvad bussipeatused [PERSON_NAME][GEOGRAPHIC_D…"
type textarea "Hei! Kylpylämme lähellä ovat bussipysäkit [PERSON_NAME][GEOGRAPHIC_DATA], [DATE…"
type textarea "Tere! [GEOGRAPHIC_DATA] lähedal asuvad bussipeatused [PERSON_NAME][GEOGRAPHIC_D…"
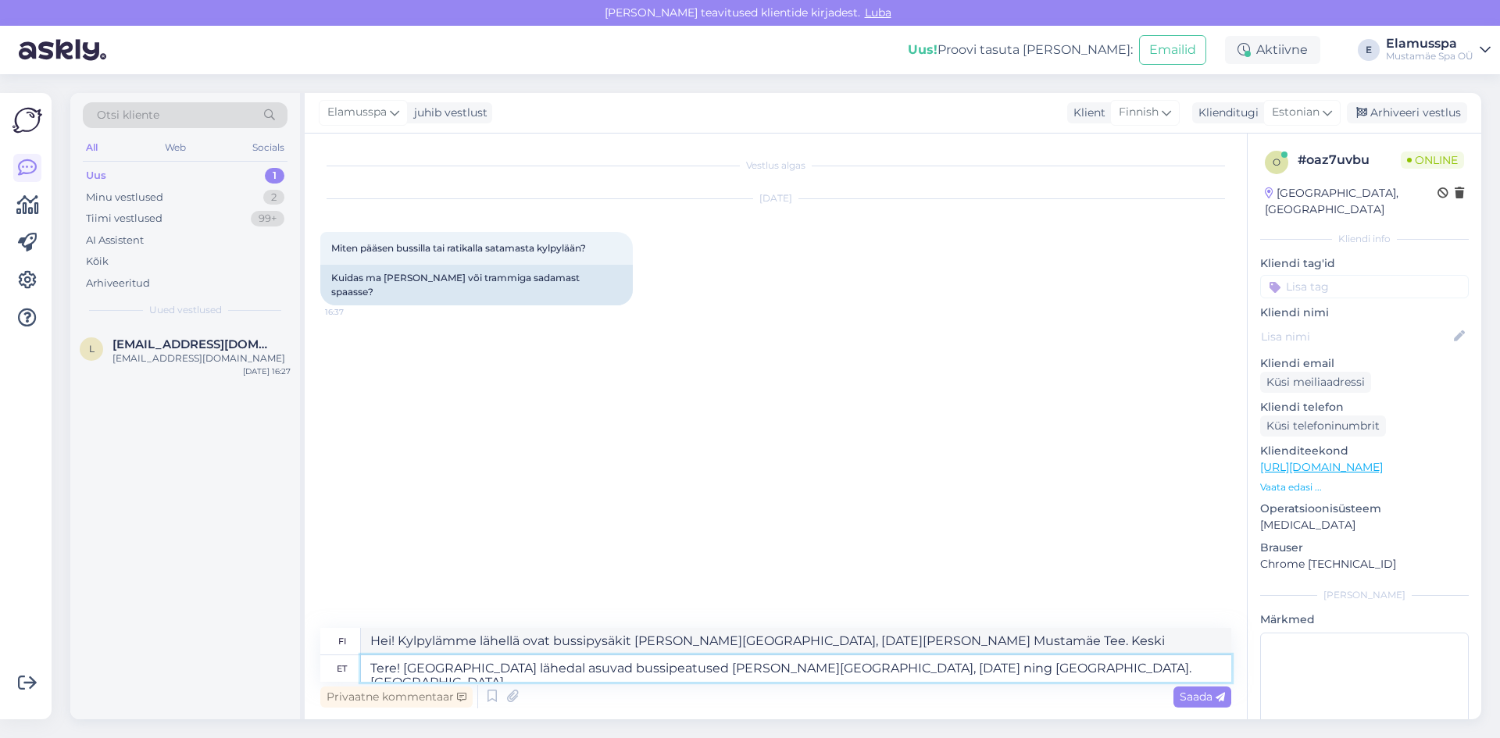
type textarea "Hei! Kylpylämme lähellä ovat bussipysäkit [PERSON_NAME][GEOGRAPHIC_DATA], [DATE…"
type textarea "Tere! [GEOGRAPHIC_DATA] lähedal asuvad bussipeatused [PERSON_NAME][GEOGRAPHIC_D…"
type textarea "Hei! Kylpylämme lähellä ovat bussipysäkit [PERSON_NAME][GEOGRAPHIC_DATA], [DATE…"
type textarea "Tere! [GEOGRAPHIC_DATA] lähedal asuvad bussipeatused [PERSON_NAME][GEOGRAPHIC_D…"
type textarea "Hei! Kylpylämme lähellä ovat bussipysäkit [PERSON_NAME][GEOGRAPHIC_DATA], [DATE…"
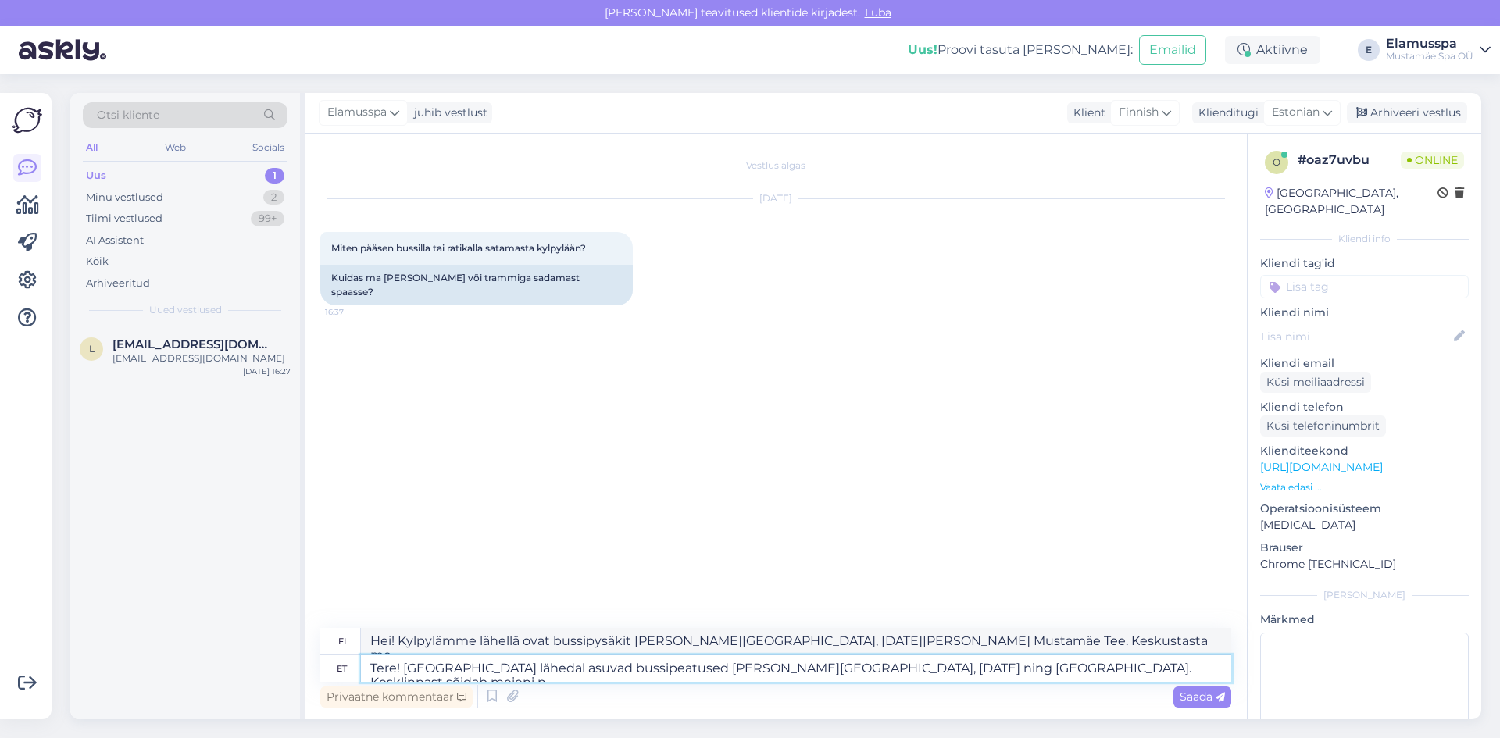
type textarea "Tere! [GEOGRAPHIC_DATA] lähedal asuvad bussipeatused [PERSON_NAME][GEOGRAPHIC_D…"
type textarea "Hei! Kylpylämme lähellä ovat bussipysäkit [PERSON_NAME][GEOGRAPHIC_DATA], [DATE…"
type textarea "Tere! [GEOGRAPHIC_DATA] lähedal asuvad bussipeatused [PERSON_NAME][GEOGRAPHIC_D…"
type textarea "Hei! Kylpylämme lähellä ovat bussipysäkit [PERSON_NAME][GEOGRAPHIC_DATA], [DATE…"
type textarea "Tere! [GEOGRAPHIC_DATA] lähedal asuvad bussipeatused [PERSON_NAME][GEOGRAPHIC_D…"
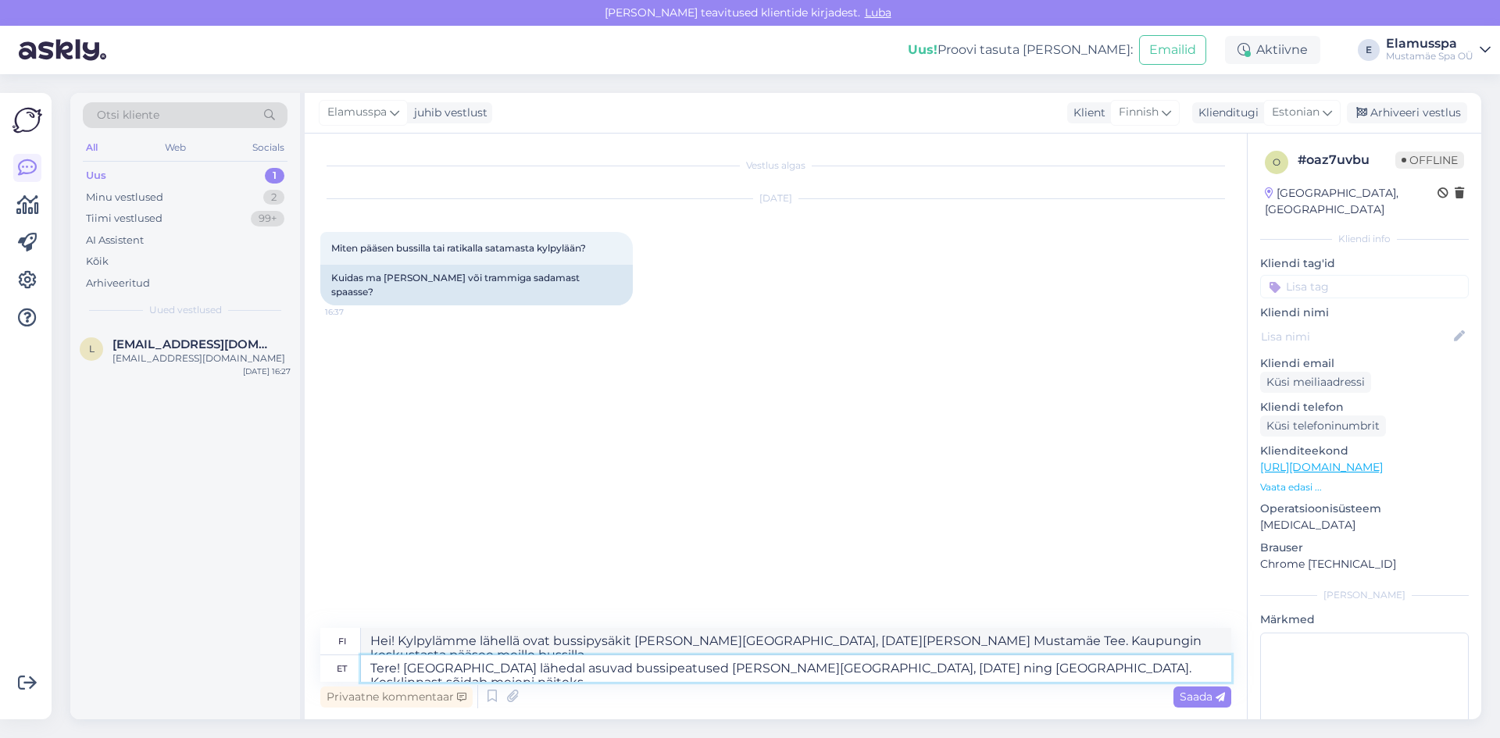
type textarea "Hei! Kylpylämme lähellä ovat bussipysäkit [PERSON_NAME][GEOGRAPHIC_DATA], [DATE…"
type textarea "Tere! [GEOGRAPHIC_DATA] lähedal asuvad bussipeatused [PERSON_NAME][GEOGRAPHIC_D…"
type textarea "Hei! Kylpylämme lähellä ovat bussipysäkit [PERSON_NAME][GEOGRAPHIC_DATA], [DATE…"
type textarea "Tere! [GEOGRAPHIC_DATA] lähedal asuvad bussipeatused [PERSON_NAME][GEOGRAPHIC_D…"
type textarea "Hei! Kylpylämme lähellä ovat bussipysäkit [PERSON_NAME][GEOGRAPHIC_DATA], [DATE…"
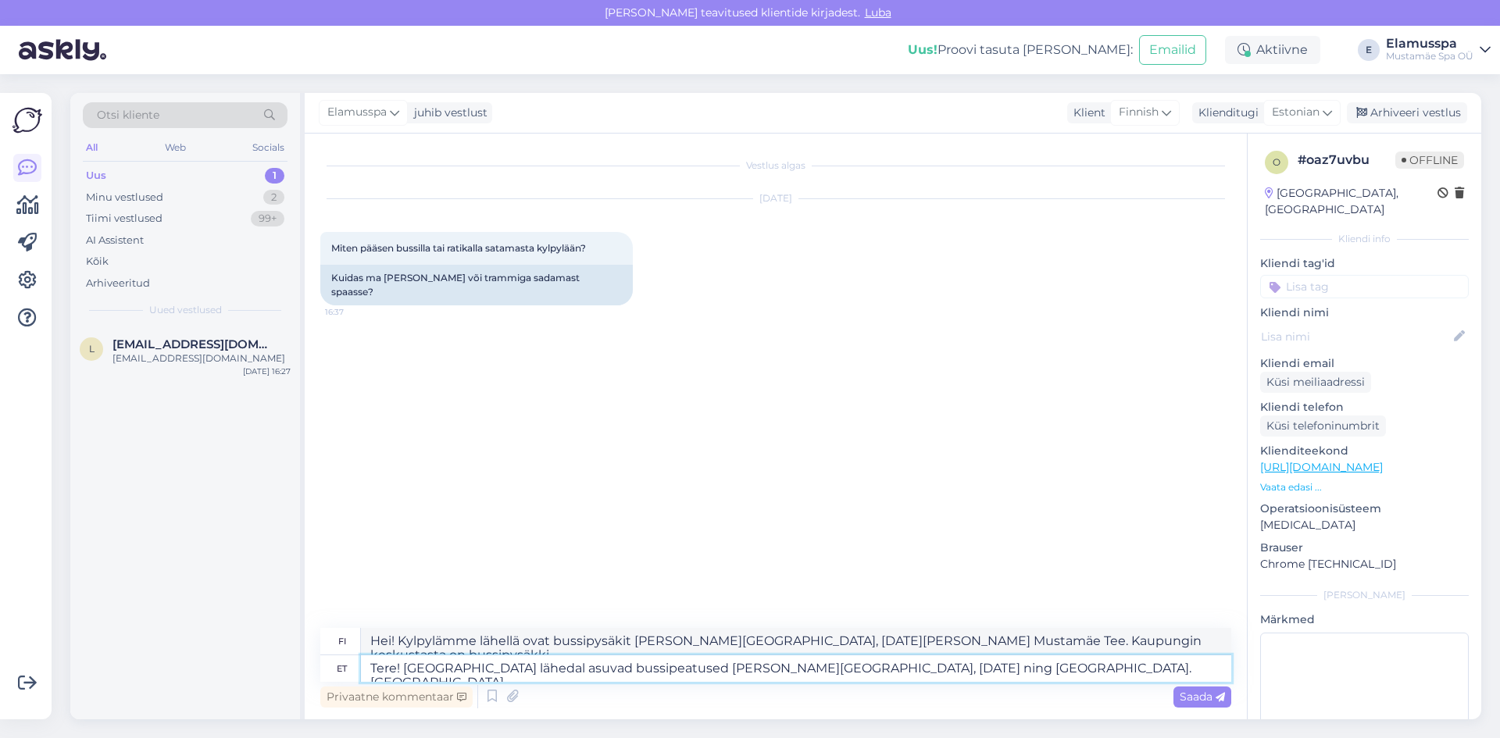
type textarea "Tere! [GEOGRAPHIC_DATA] lähedal asuvad bussipeatused [PERSON_NAME][GEOGRAPHIC_D…"
type textarea "Hei! Kylpylämme lähellä ovat bussipysäkit [PERSON_NAME][GEOGRAPHIC_DATA], [DATE…"
type textarea "Tere! [GEOGRAPHIC_DATA] lähedal asuvad bussipeatused [PERSON_NAME][GEOGRAPHIC_D…"
type textarea "Hei! Kylpylämme lähellä ovat bussipysäkit [PERSON_NAME][GEOGRAPHIC_DATA], [DATE…"
type textarea "Tere! [GEOGRAPHIC_DATA] lähedal asuvad bussipeatused [PERSON_NAME][GEOGRAPHIC_D…"
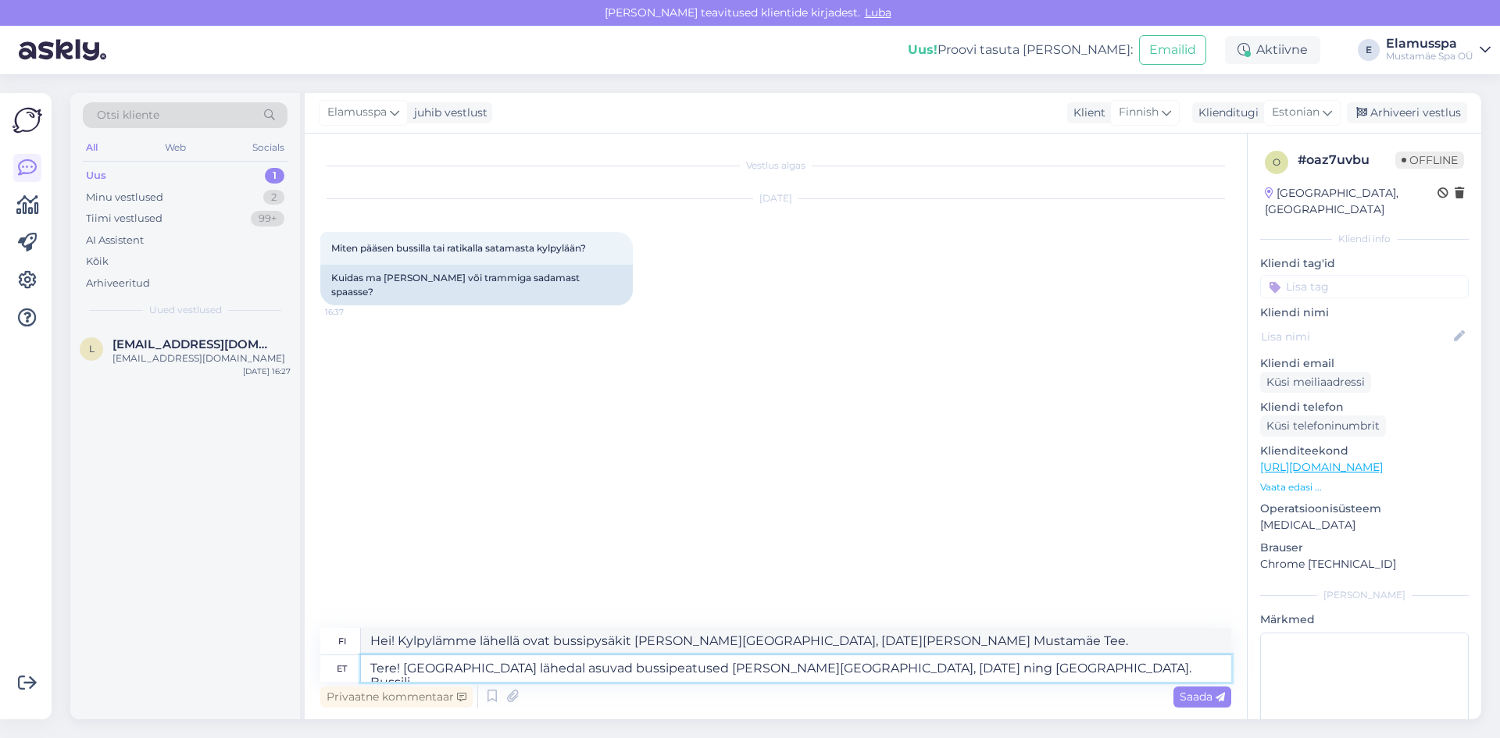
type textarea "Hei! Kylpylämme lähellä ovat bussipysäkit [PERSON_NAME][GEOGRAPHIC_DATA], [DATE…"
type textarea "Tere! [GEOGRAPHIC_DATA] lähedal asuvad bussipeatused [PERSON_NAME][GEOGRAPHIC_D…"
type textarea "Hei! Kylpylämme lähellä ovat bussipysäkit [PERSON_NAME][GEOGRAPHIC_DATA], [DATE…"
type textarea "Tere! [GEOGRAPHIC_DATA] lähedal asuvad bussipeatused [PERSON_NAME][GEOGRAPHIC_D…"
type textarea "Hei! Kylpylämme lähellä ovat bussipysäkit [PERSON_NAME][GEOGRAPHIC_DATA], [DATE…"
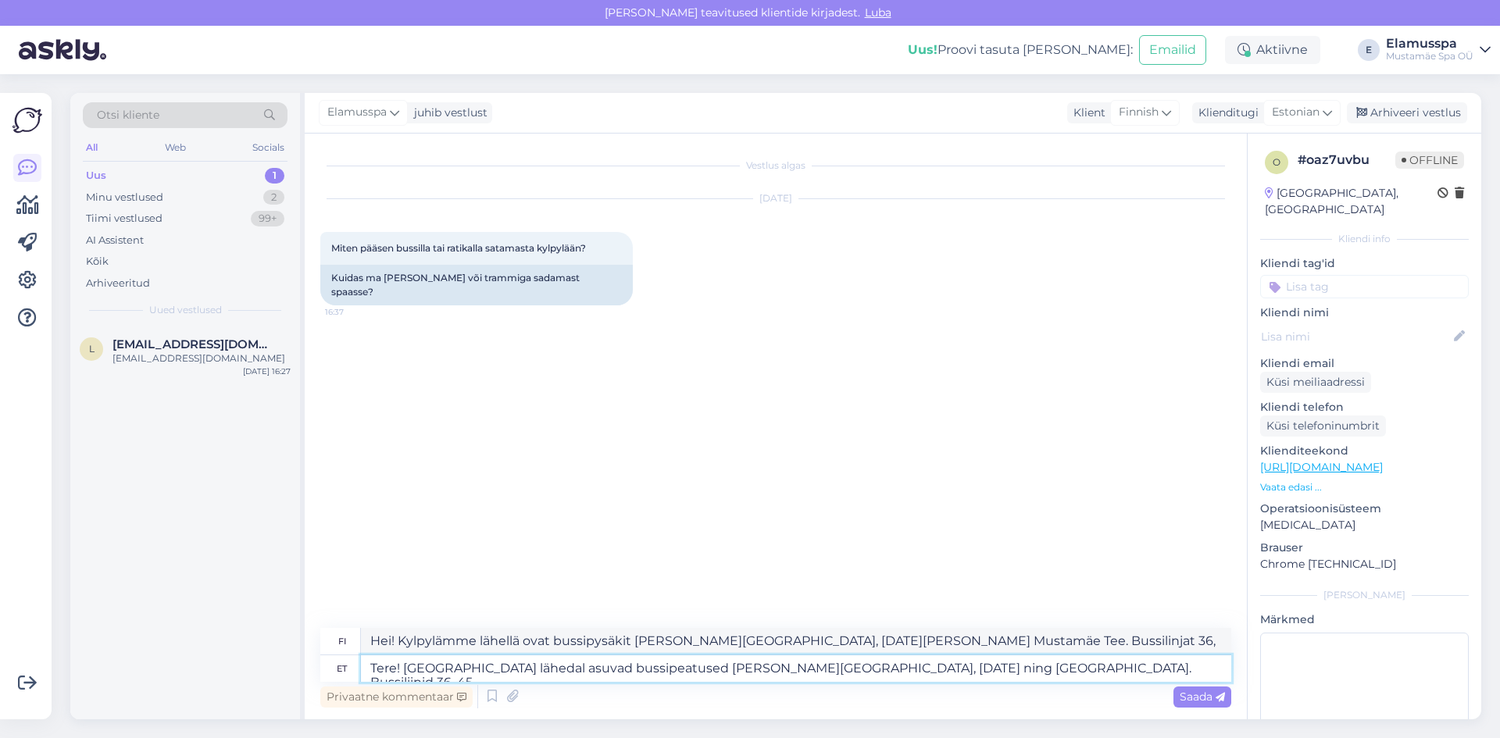
type textarea "Tere! [GEOGRAPHIC_DATA] lähedal asuvad bussipeatused [PERSON_NAME][GEOGRAPHIC_D…"
type textarea "Hei! Kylpylämme lähellä ovat bussipysäkit [PERSON_NAME][GEOGRAPHIC_DATA], [DATE…"
type textarea "Tere! [GEOGRAPHIC_DATA] lähedal asuvad bussipeatused [PERSON_NAME][GEOGRAPHIC_D…"
type textarea "Hei! Kylpylämme lähellä ovat bussipysäkit [PERSON_NAME][GEOGRAPHIC_DATA], [DATE…"
type textarea "Tere! [GEOGRAPHIC_DATA] lähedal asuvad bussipeatused [PERSON_NAME][GEOGRAPHIC_D…"
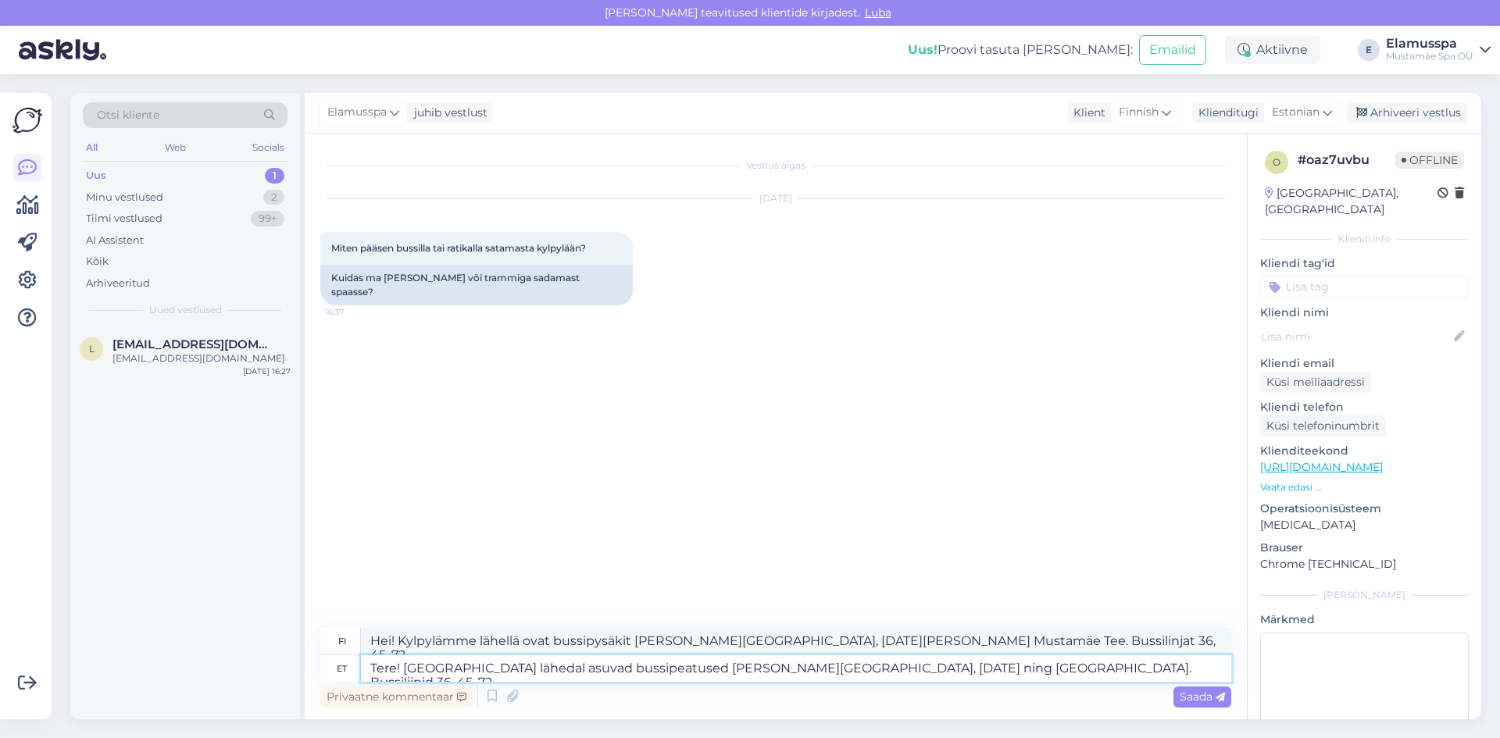
type textarea "Hei! Kylpylämme lähellä ovat bussipysäkit [PERSON_NAME][GEOGRAPHIC_DATA], [DATE…"
type textarea "Tere! [GEOGRAPHIC_DATA] lähedal asuvad bussipeatused [PERSON_NAME][GEOGRAPHIC_D…"
type textarea "Hei! Kylpylämme lähellä ovat bussipysäkit [PERSON_NAME][GEOGRAPHIC_DATA], [DATE…"
type textarea "Tere! [GEOGRAPHIC_DATA] lähedal asuvad bussipeatused [PERSON_NAME][GEOGRAPHIC_D…"
type textarea "Hei! Kylpylämme lähellä ovat bussipysäkit [PERSON_NAME][GEOGRAPHIC_DATA], [DATE…"
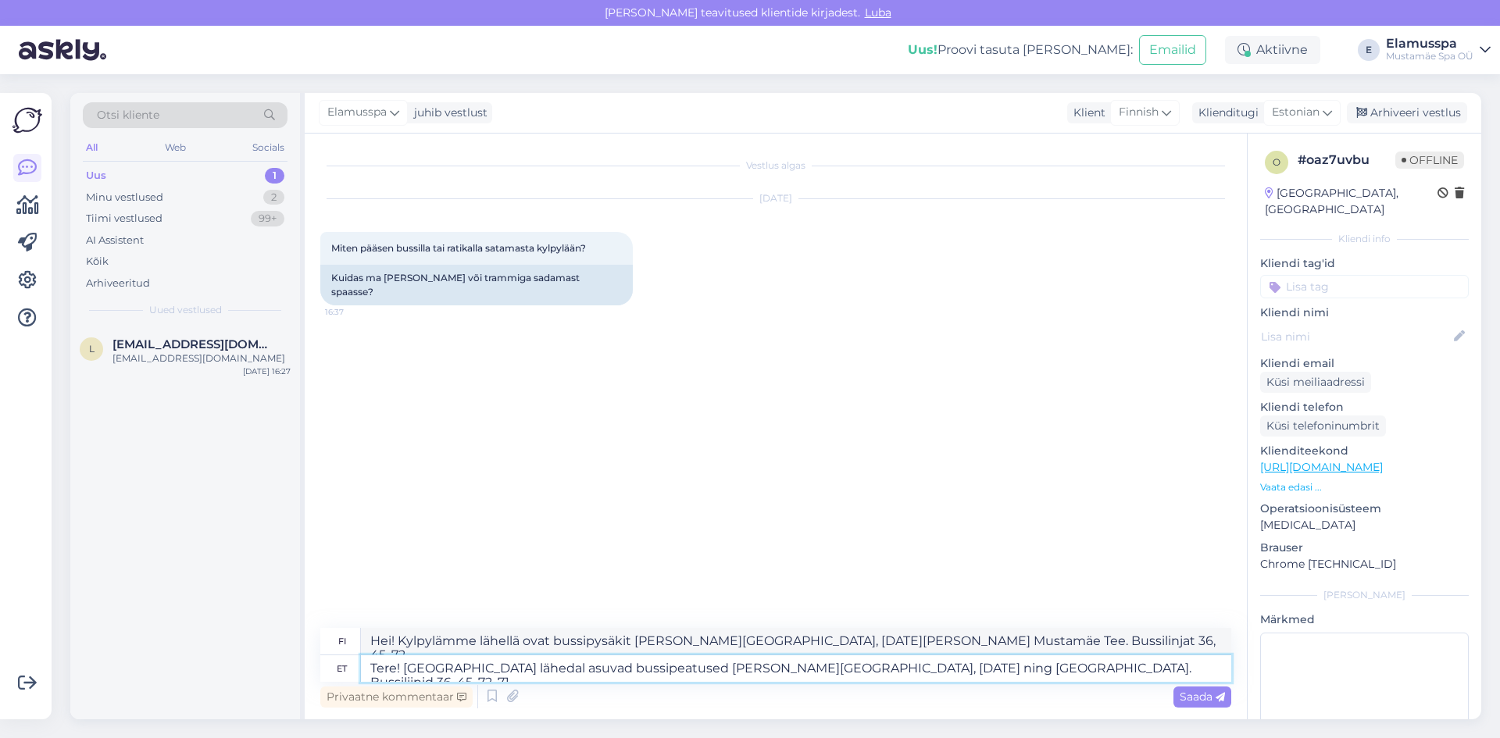
type textarea "Tere! [GEOGRAPHIC_DATA] lähedal asuvad bussipeatused [PERSON_NAME][GEOGRAPHIC_D…"
type textarea "Hei! Kylpylämme lähellä ovat bussipysäkit [PERSON_NAME][GEOGRAPHIC_DATA], [DATE…"
type textarea "Tere! [GEOGRAPHIC_DATA] lähedal asuvad bussipeatused [PERSON_NAME][GEOGRAPHIC_D…"
type textarea "Hei! Kylpylämme lähellä ovat bussipysäkit [PERSON_NAME][GEOGRAPHIC_DATA], [DATE…"
type textarea "Tere! [GEOGRAPHIC_DATA] lähedal asuvad bussipeatused [PERSON_NAME][GEOGRAPHIC_D…"
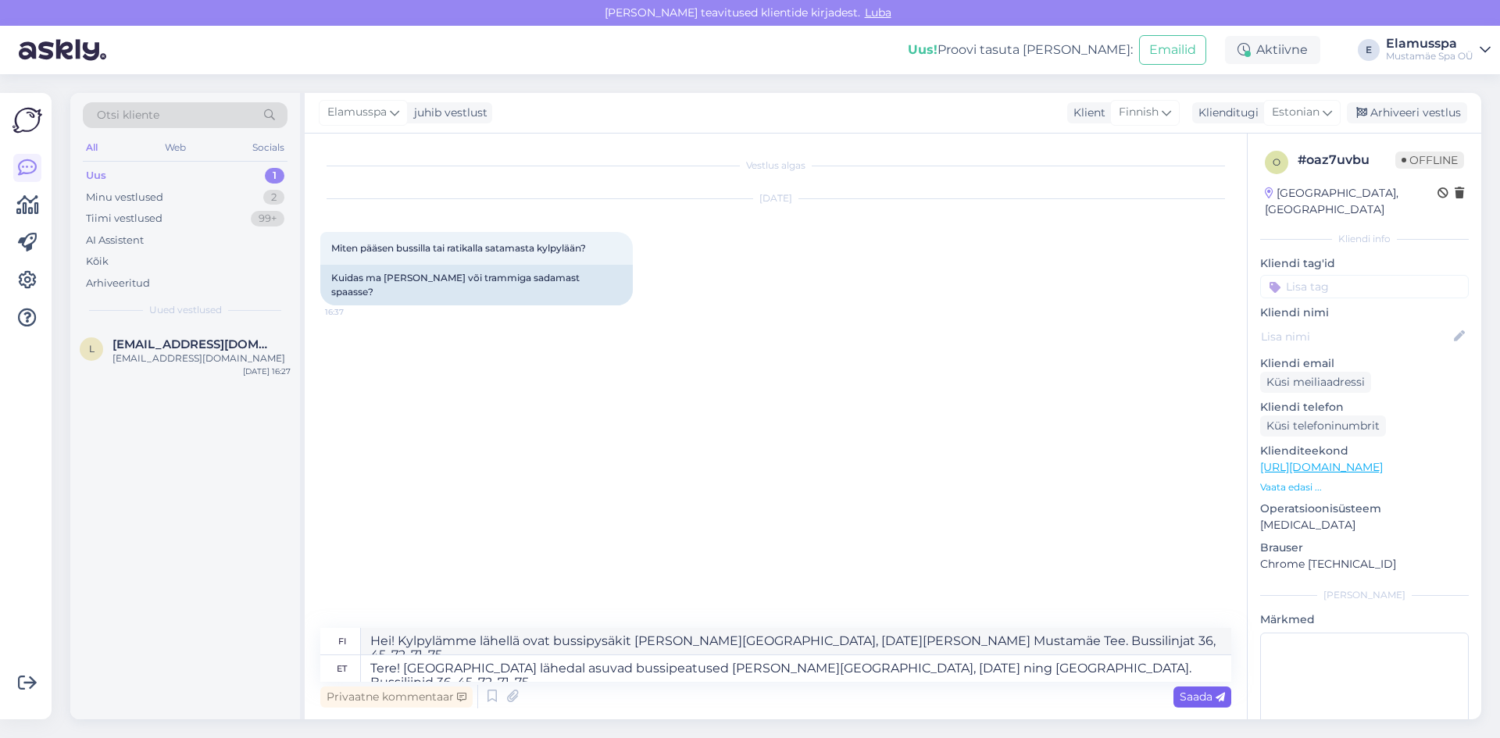
click at [1215, 705] on div "Saada" at bounding box center [1202, 697] width 58 height 21
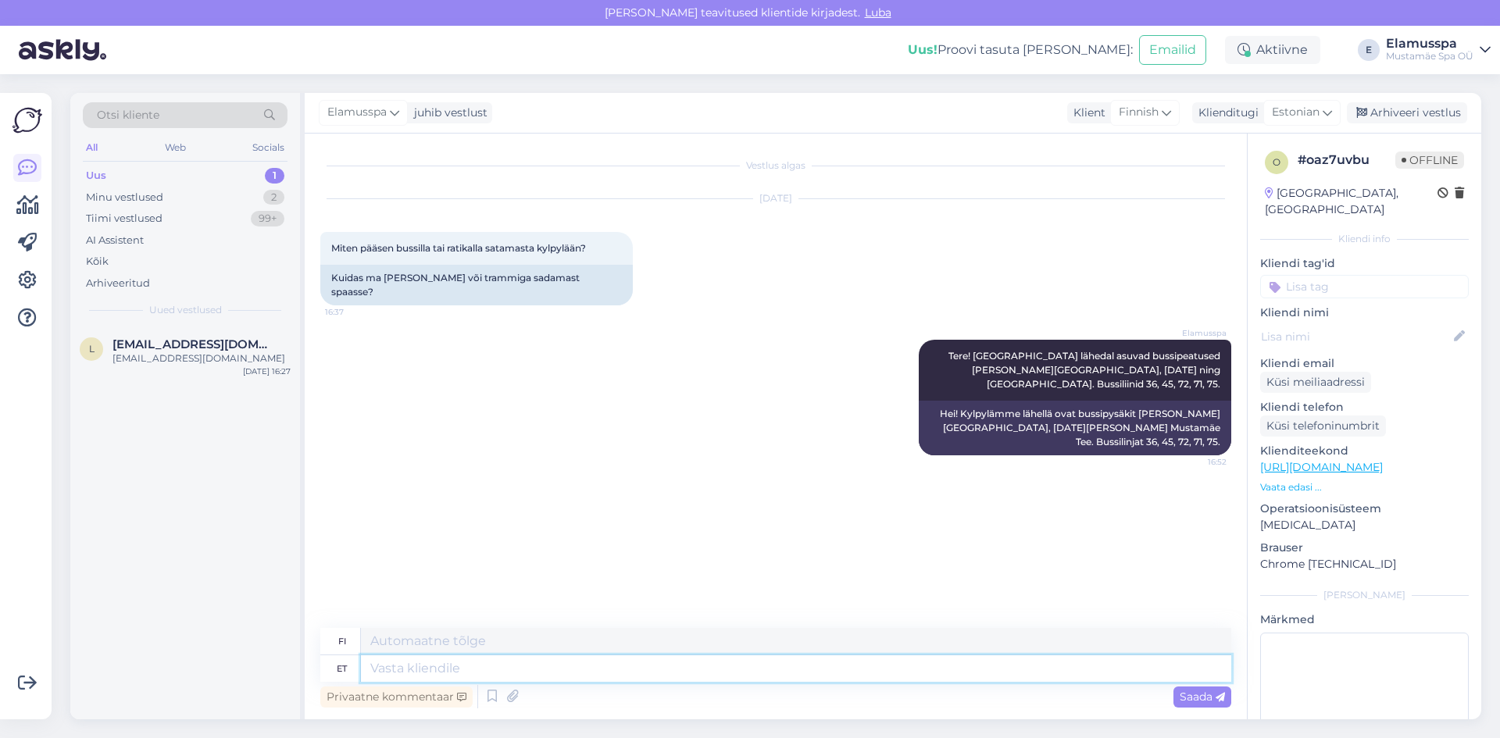
click at [570, 663] on textarea at bounding box center [796, 668] width 870 height 27
type textarea "Saate"
type textarea "Voit"
type textarea "S"
type textarea "Väga"
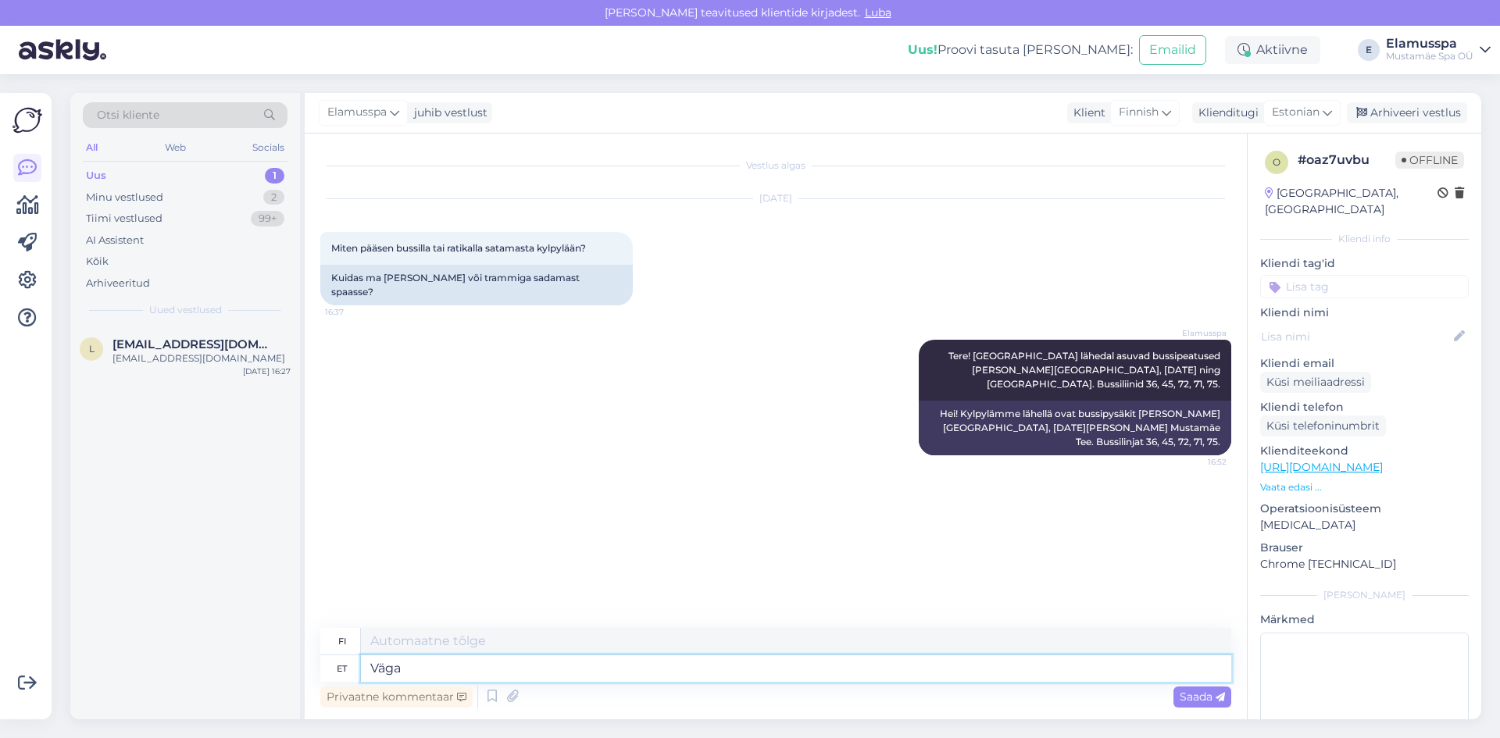
type textarea "Erittäin"
type textarea "Väga lihtsalt"
type textarea "Hyvin yksinkertaisesti"
type textarea "Väga lihtne"
type textarea "Hyvin yksinkertainen"
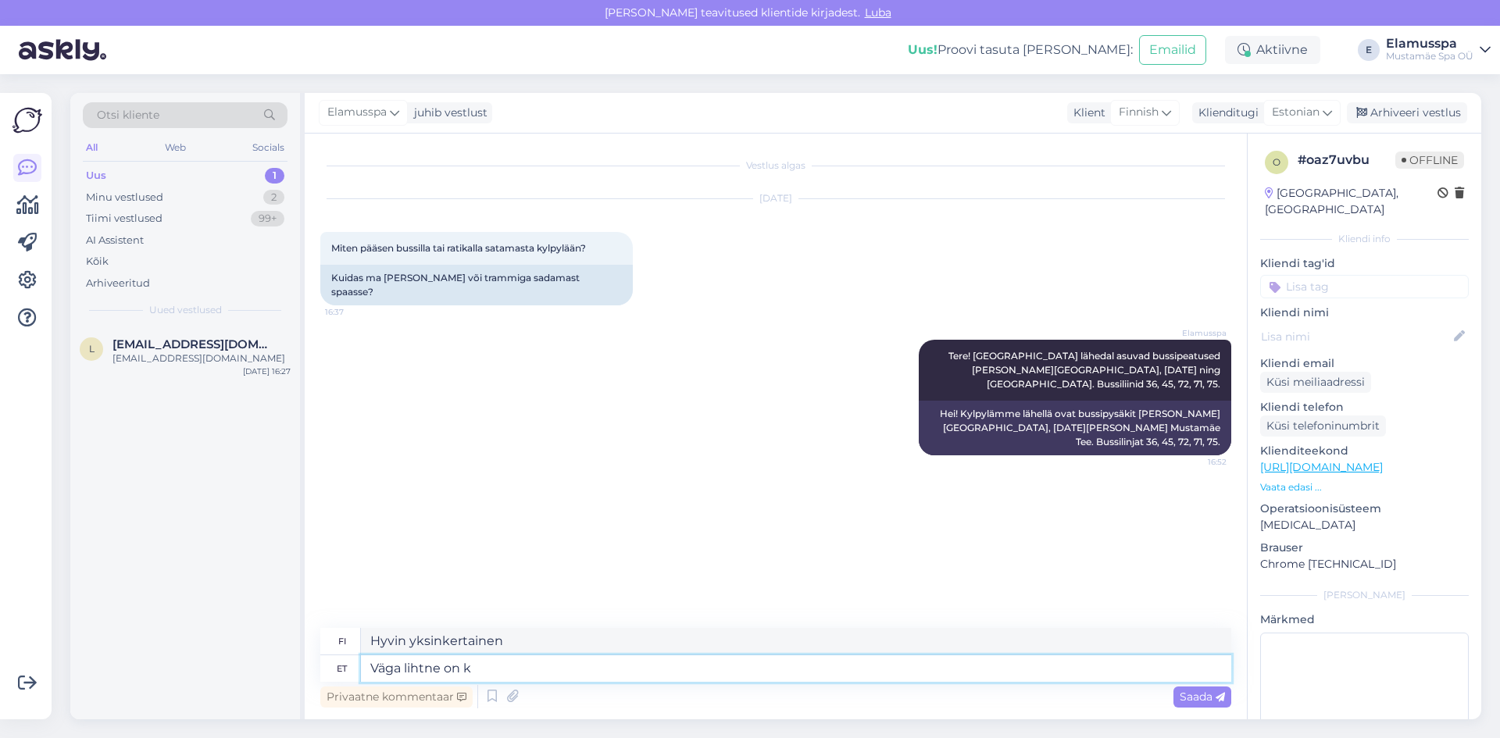
type textarea "Väga lihtne on ka"
type textarea "Se on erittäin helppoa."
type textarea "Väga lihtne on kasutada"
type textarea "Se on erittäin helppokäyttöinen."
type textarea "Väga lihtne on kasutada reisiplaneerijat"
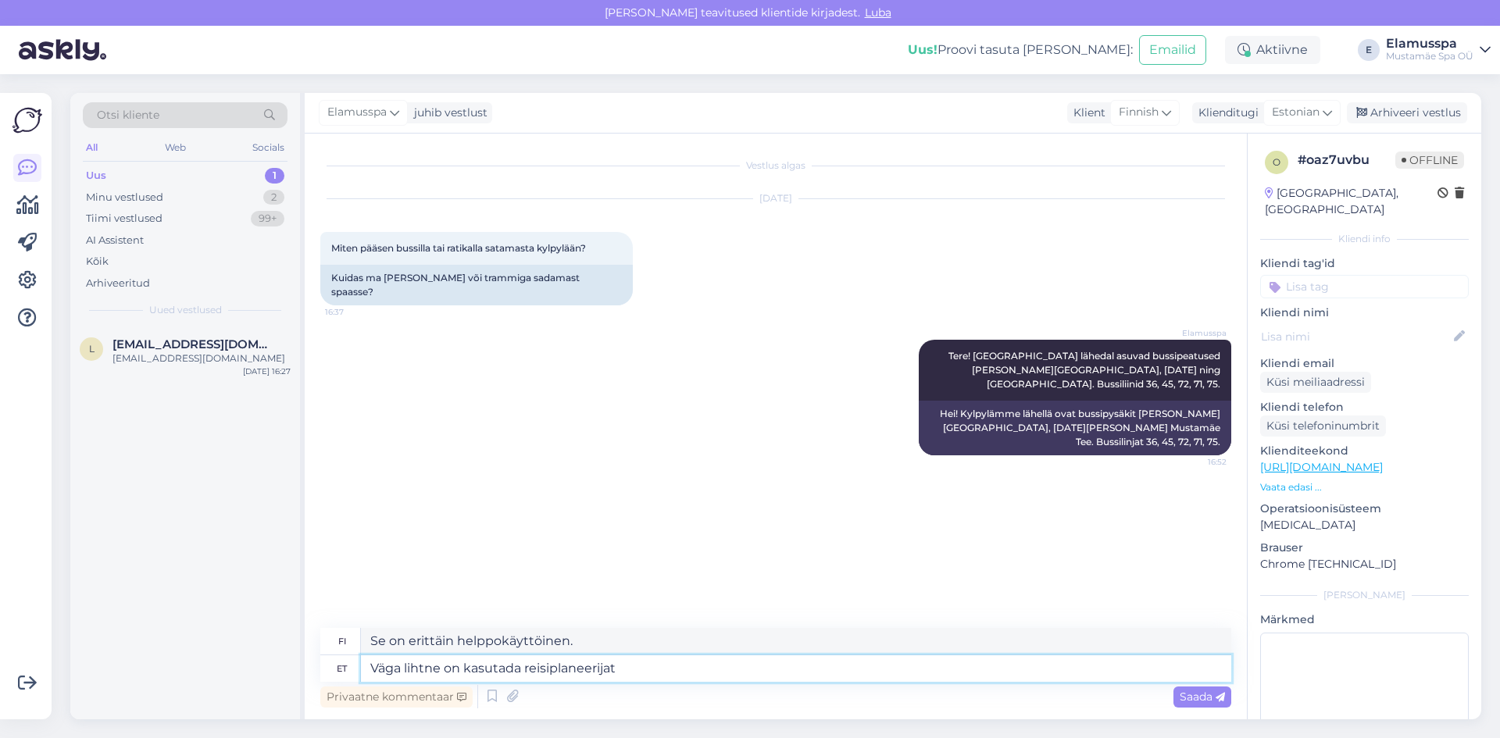
type textarea "Matkasuunnittelijan käyttö on erittäin helppoa"
paste textarea "[URL][DOMAIN_NAME]"
type textarea "Väga lihtne on kasutada reisiplaneerijat [URL][DOMAIN_NAME]"
type textarea "Matkasuunnittelijan käyttö on erittäin helppoa [URL][DOMAIN_NAME]"
type textarea "Väga lihtne on kasutada reisiplaneerijat [URL][DOMAIN_NAME]"
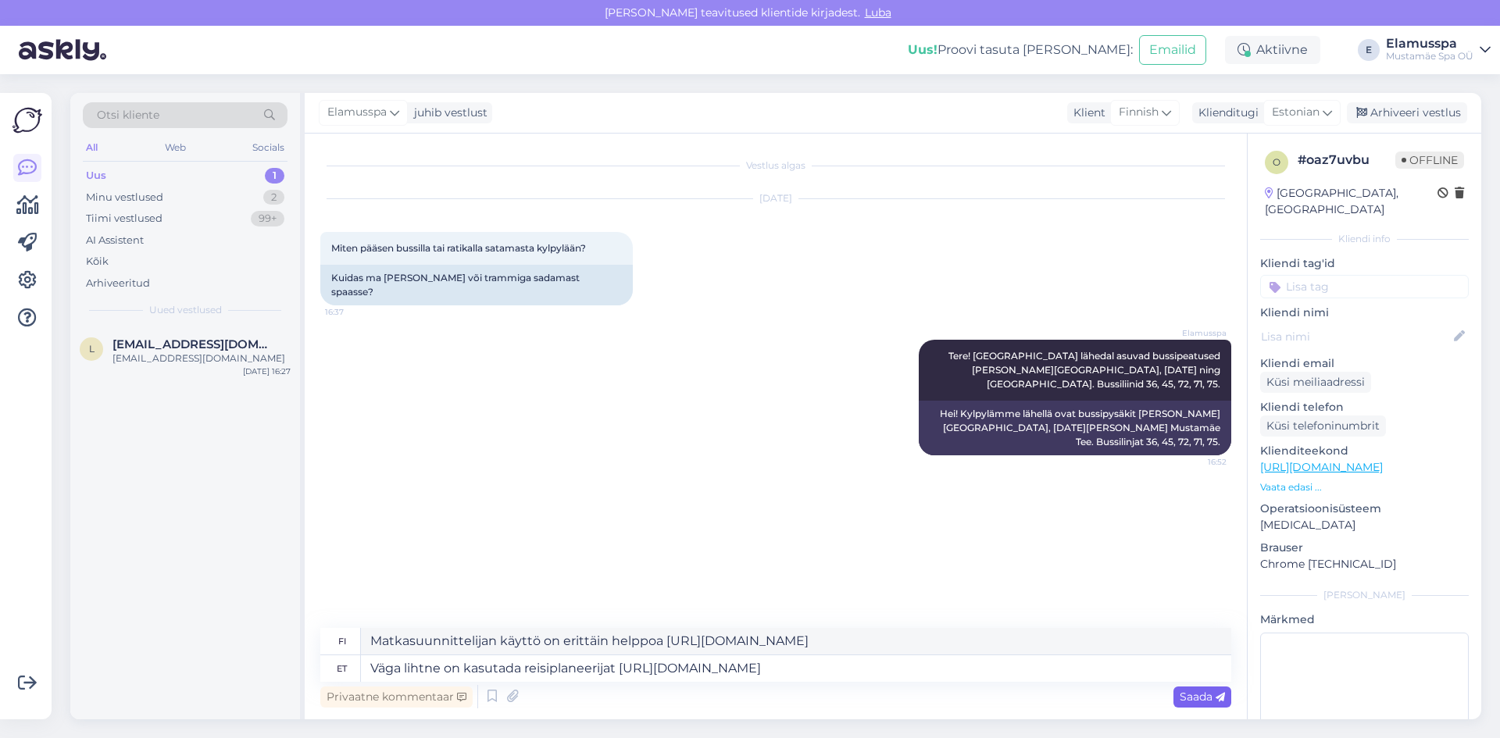
click at [1209, 701] on span "Saada" at bounding box center [1202, 697] width 45 height 14
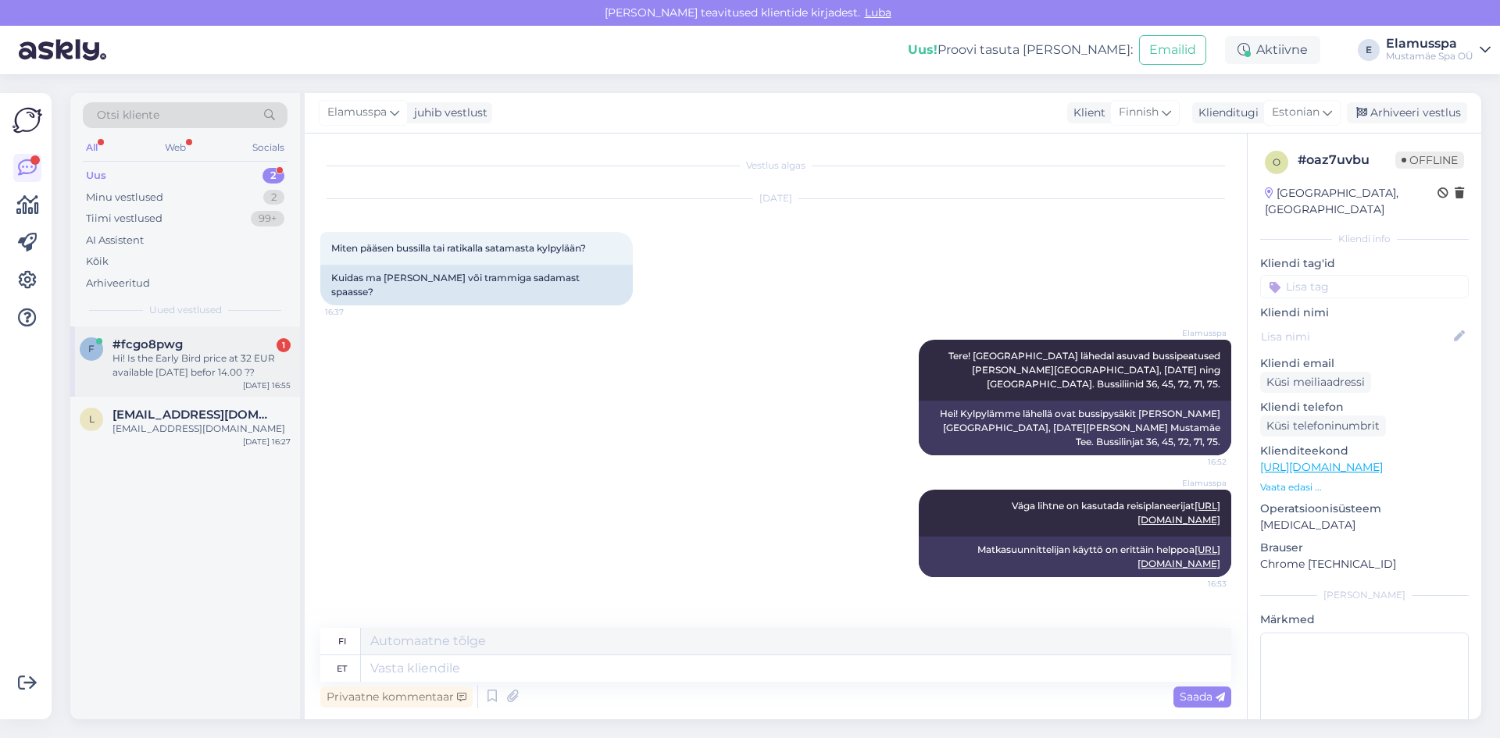
click at [178, 387] on div "f #fcgo8pwg 1 Hi! Is the Early Bird price at 32 EUR available [DATE] befor 14.0…" at bounding box center [185, 362] width 230 height 70
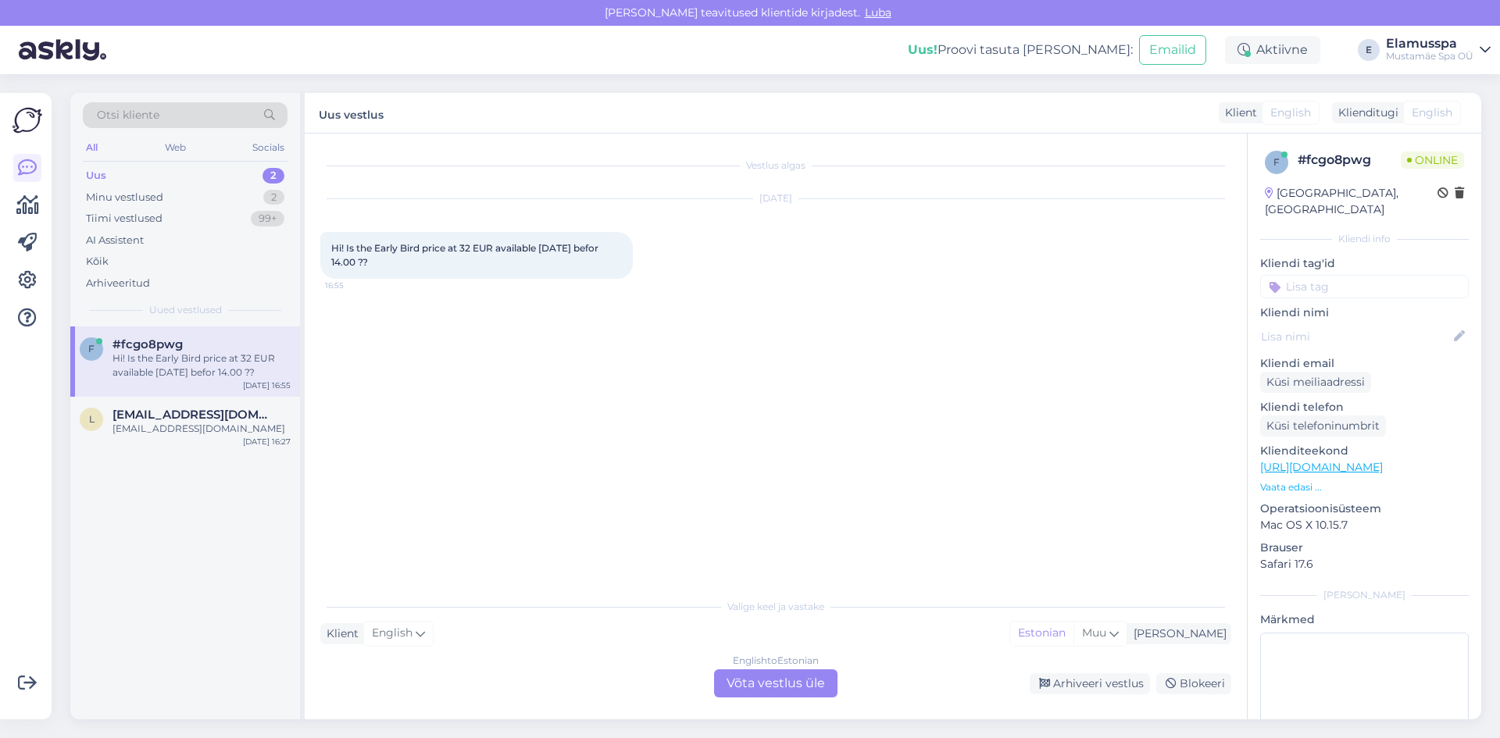
click at [772, 675] on div "English to Estonian Võta vestlus üle" at bounding box center [775, 684] width 123 height 28
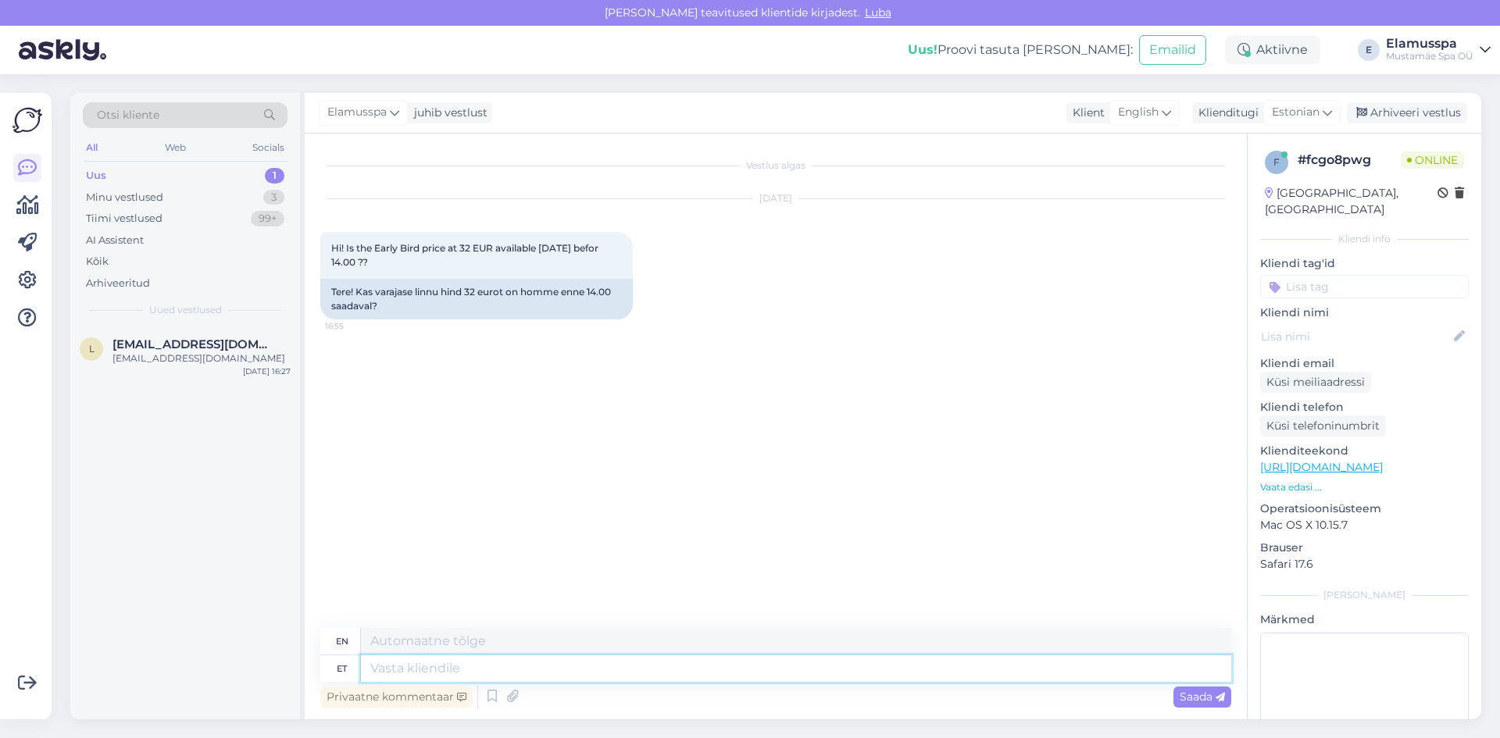
click at [427, 663] on textarea at bounding box center [796, 668] width 870 height 27
type textarea "Tere!"
type textarea "Hello!"
type textarea "Tere! Yes it"
type textarea "Hello! Yes"
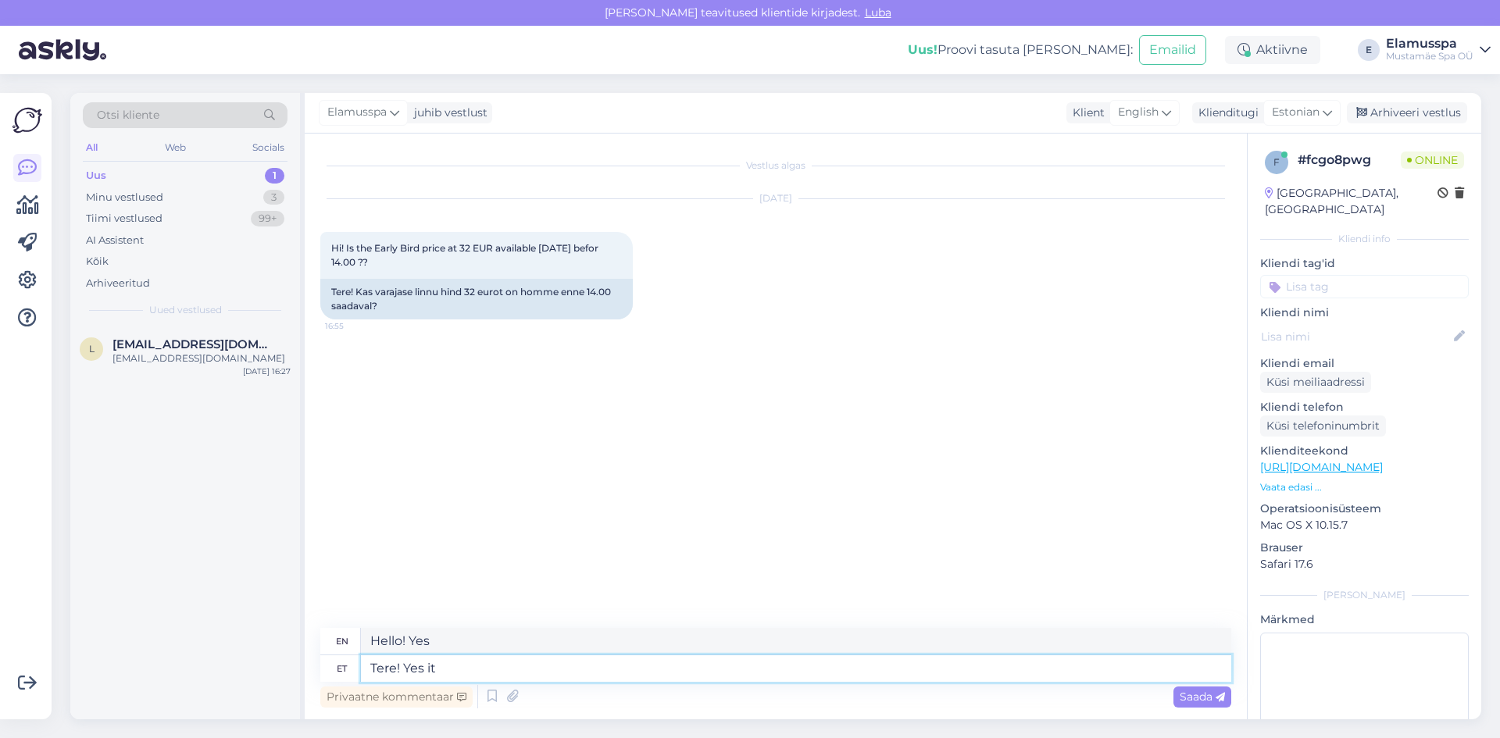
type textarea "Tere! Yes it"
type textarea "Hello! Yes it is"
type textarea "Tere! Yes it is!"
type textarea "Hello! Yes it is!"
type textarea "Tere! Yes"
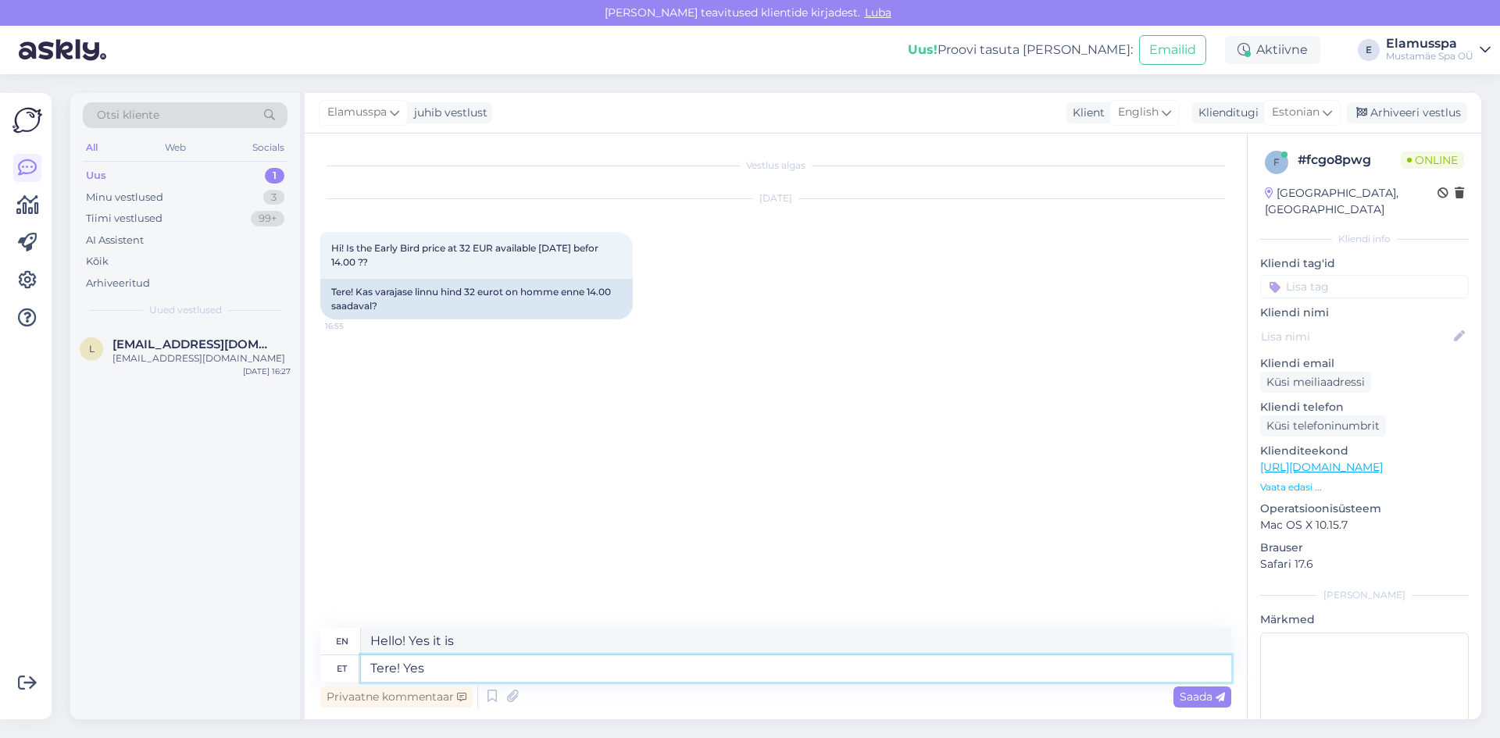
type textarea "Hello! Yes"
type textarea "Tere!"
type textarea "Hello!"
type textarea "Tere! The Early"
type textarea "Hello! The Early"
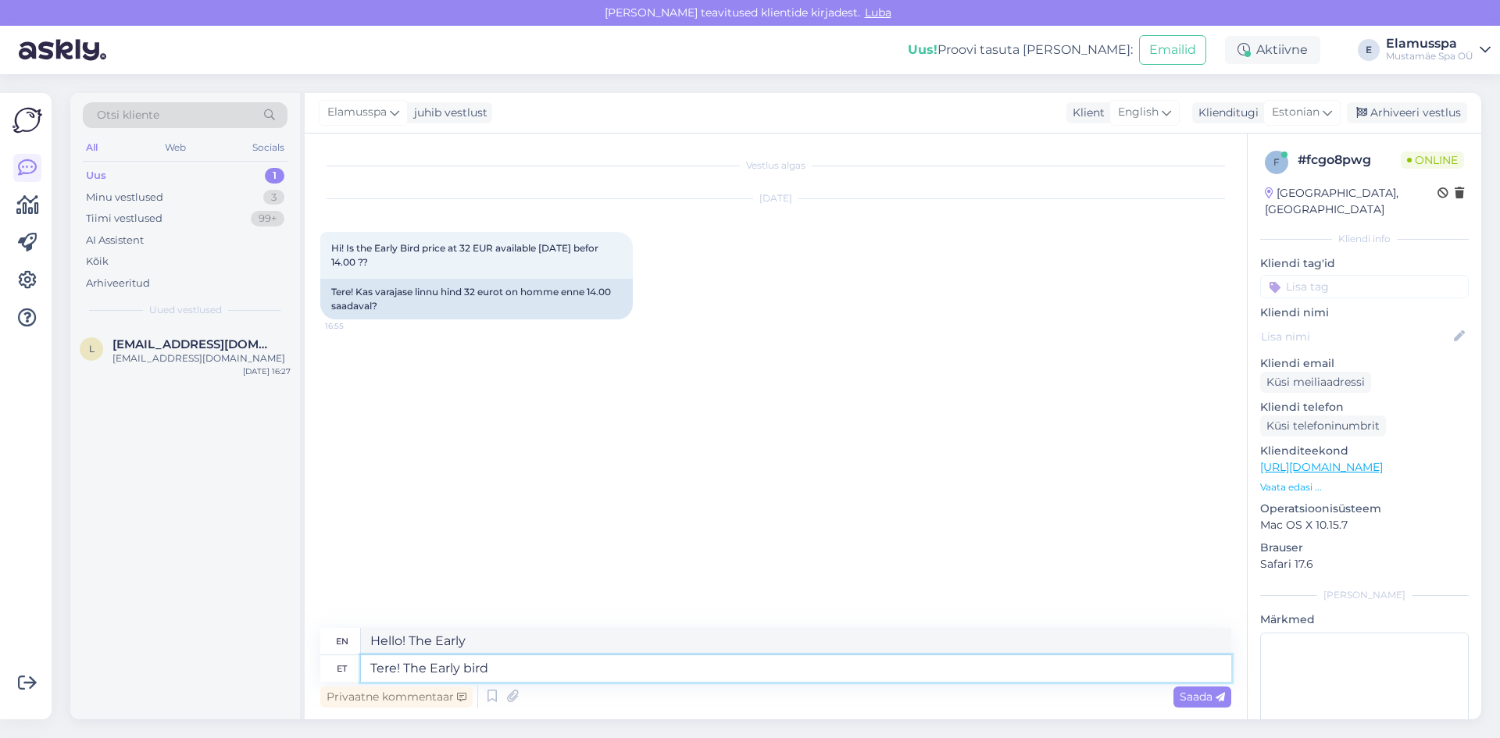
type textarea "Tere! The Early bird"
type textarea "Hello! The Early Bird"
type textarea "Tere! The Early bird price"
type textarea "Hello! The Early bird price"
type textarea "Tere! The Early bird price to"
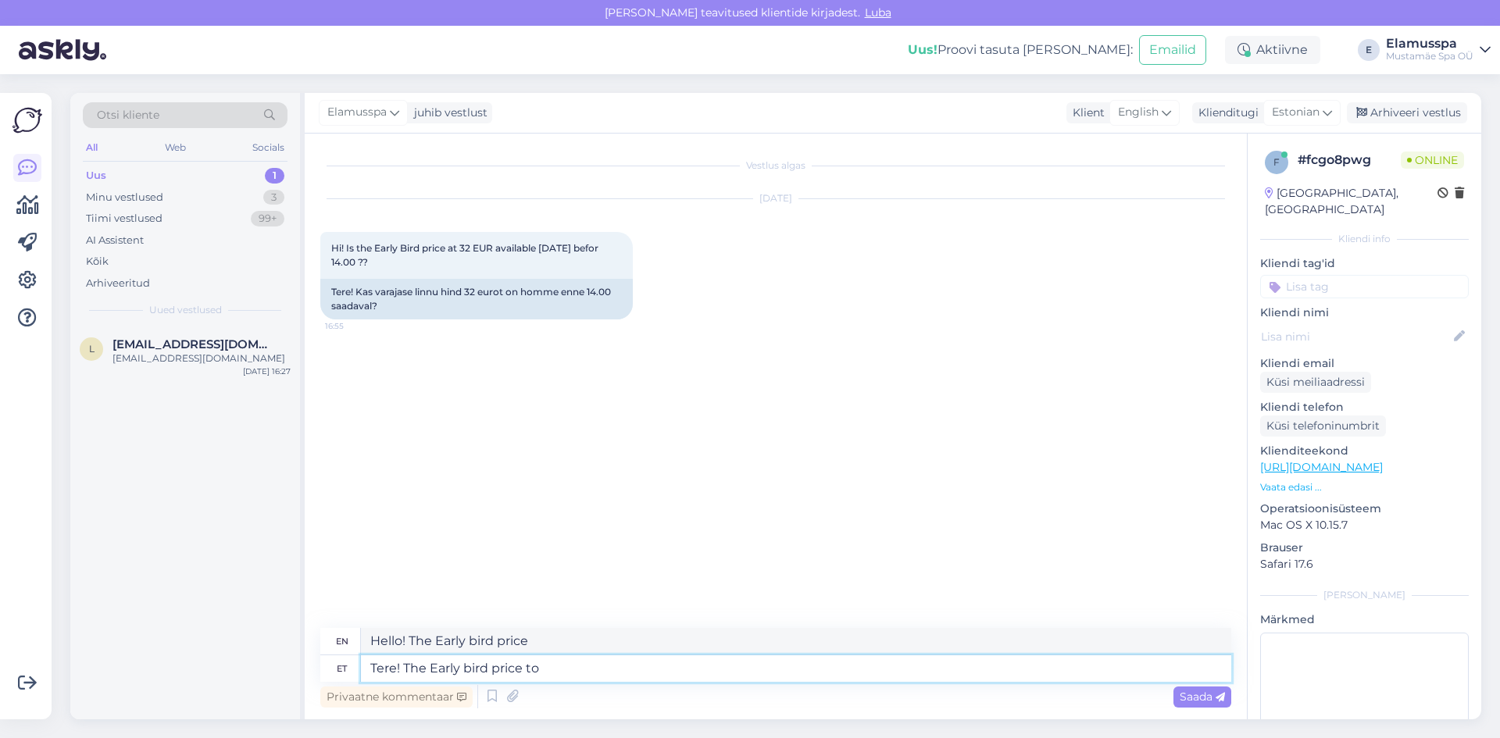
type textarea "Hello! The Early bird price to"
type textarea "Tere! The Early bird price to Spa21+"
type textarea "Hello! The Early bird price to Spa21+"
type textarea "Tere! The Early bird price to Spa21+ is"
type textarea "Hello! The Early bird price to Spa21+ is"
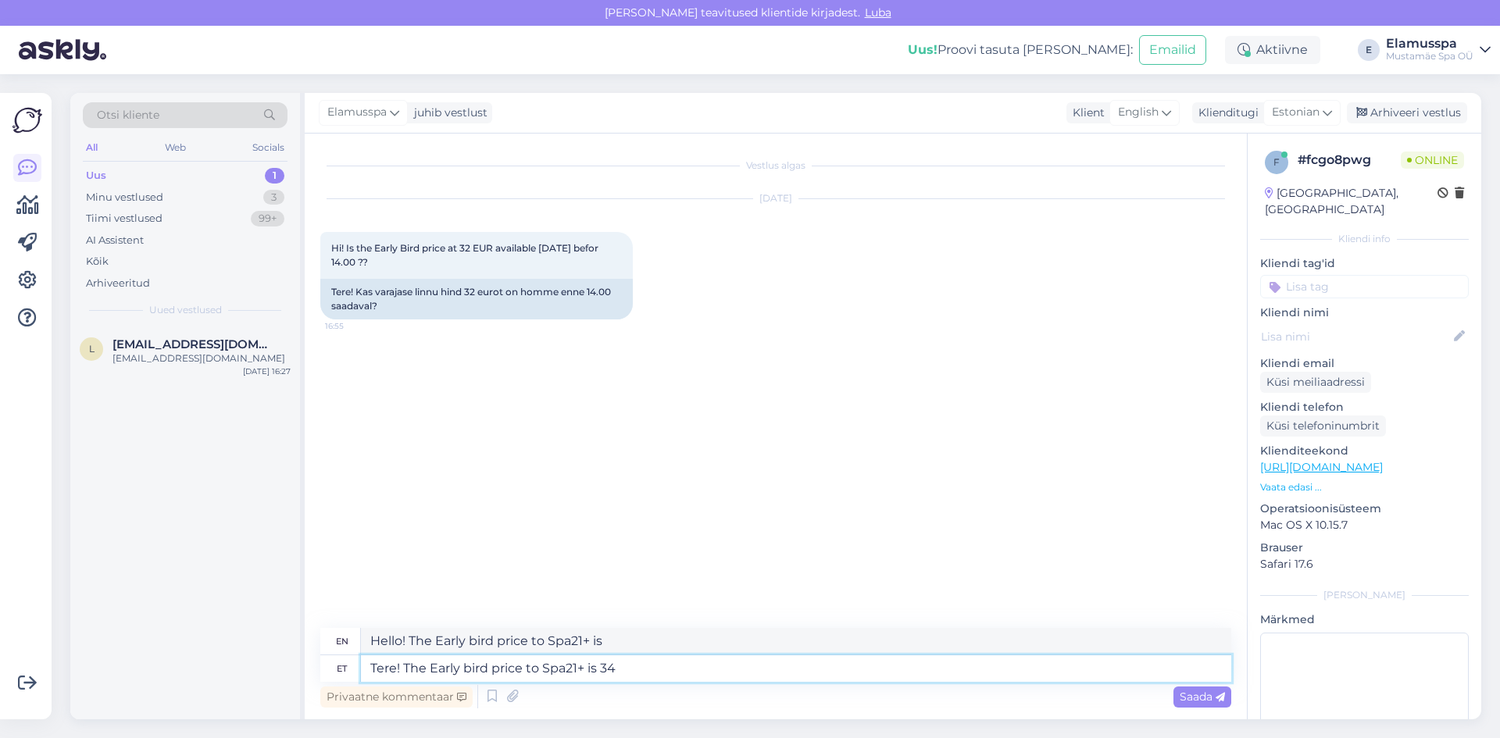
type textarea "Tere! The Early bird price to Spa21+ is 34"
type textarea "Hello! The Early bird price to Spa21+ is 34"
type textarea "Tere! The Early bird price to Spa21+ is 34€"
type textarea "Hello! The Early bird price to Spa21+ is 34€"
type textarea "Tere! The Early bird price to Spa21+ is 34€ and"
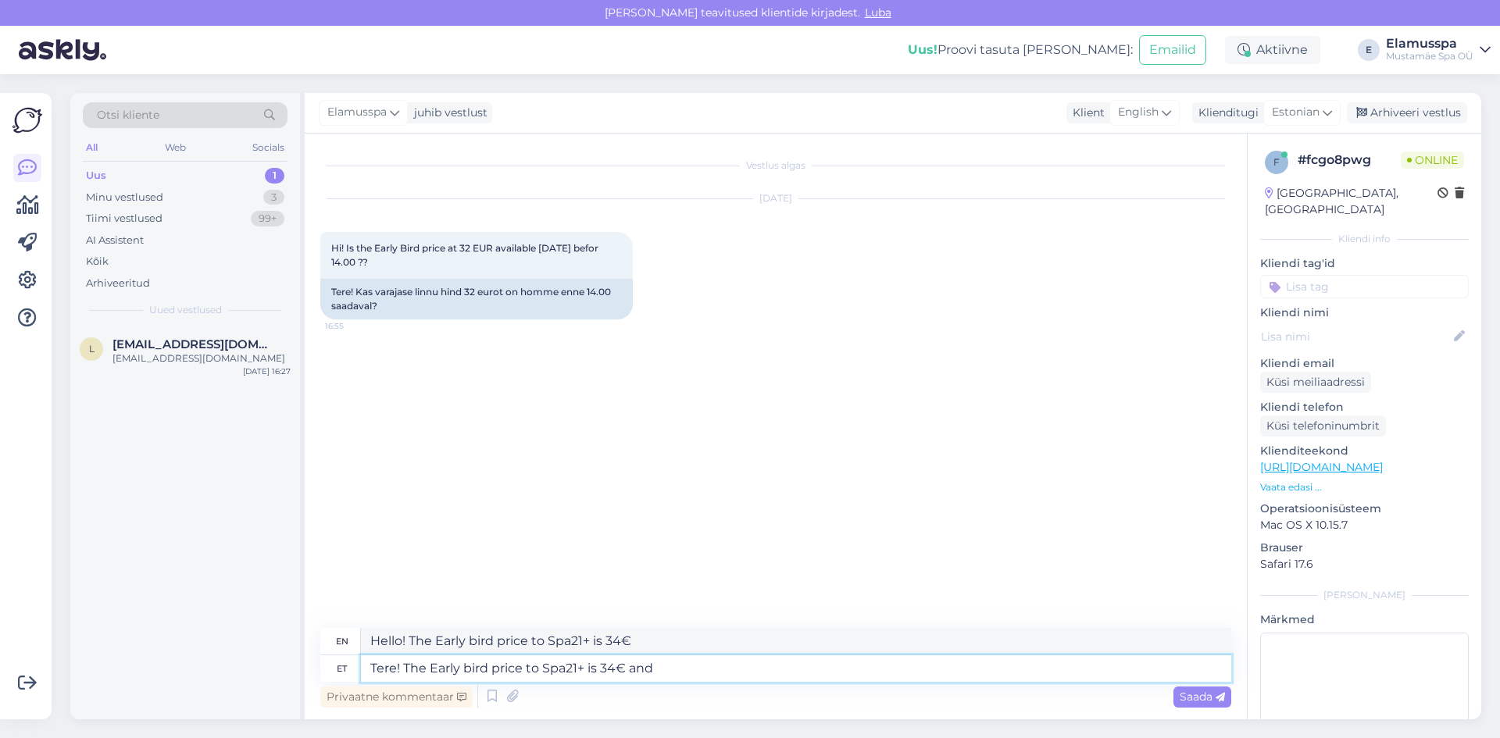
type textarea "Hello! The Early bird price to Spa21+ is 34€ and"
type textarea "Tere! The Early bird price to Spa21+ is 34€ and it"
type textarea "Hello! The Early bird price to Spa21+ is 34€ and it"
type textarea "Tere! The Early bird price to Spa21+ is 34€ and it will"
type textarea "Hello! The Early bird price to Spa21+ is 34€ and it will"
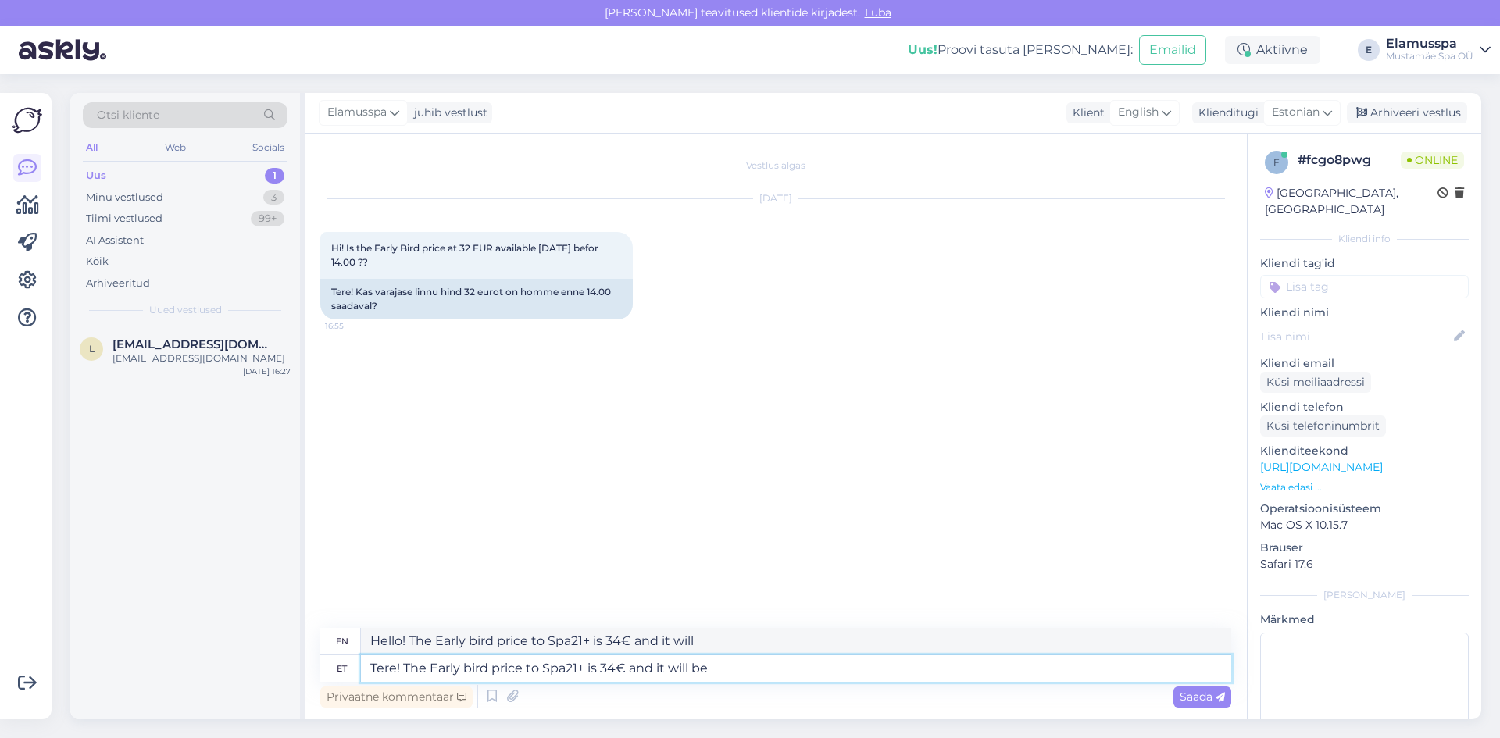
type textarea "Tere! The Early bird price to Spa21+ is 34€ and it will be"
type textarea "Hello! The Early bird price to Spa21+ is 34€ and it will be"
type textarea "Tere! The Early bird price to Spa21+ is 34€ and it will be valid"
type textarea "Hello! The Early bird price to Spa21+ is €34 and it will be valid"
type textarea "Tere! The Early bird price to Spa21+ is 34€ and it will be valid if"
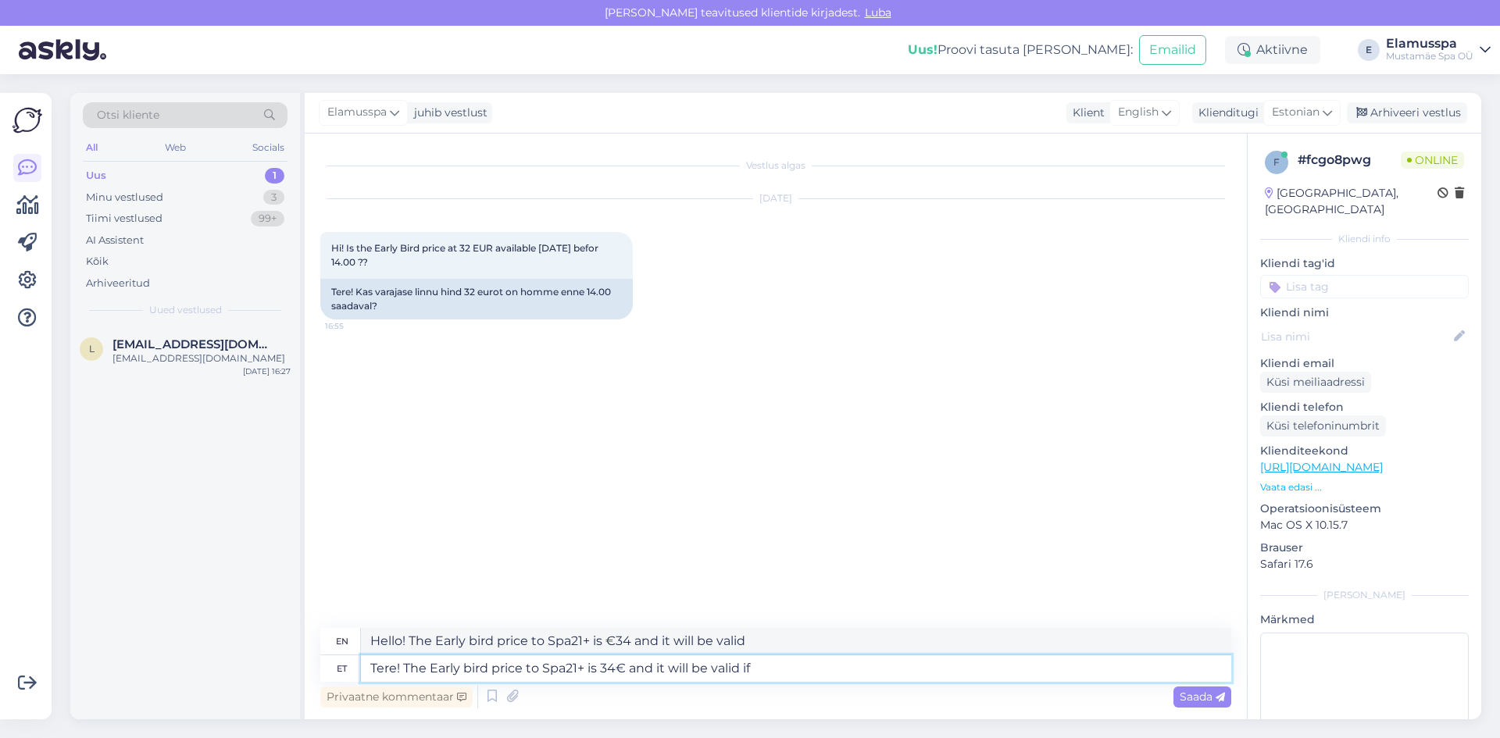
type textarea "Hello! The Early bird price to Spa21+ is 34€ and it will be valid if"
type textarea "Tere! The Early bird price to Spa21+ is 34€ and it will be valid if You"
type textarea "Hello! The Early bird price to Spa21+ is 34€ and it will be valid if You"
type textarea "Tere! The Early bird price to Spa21+ is 34€ and it will be valid if You arriv"
type textarea "Hello! The Early bird price to Spa21+ is 34€ and it will be valid if you arrive"
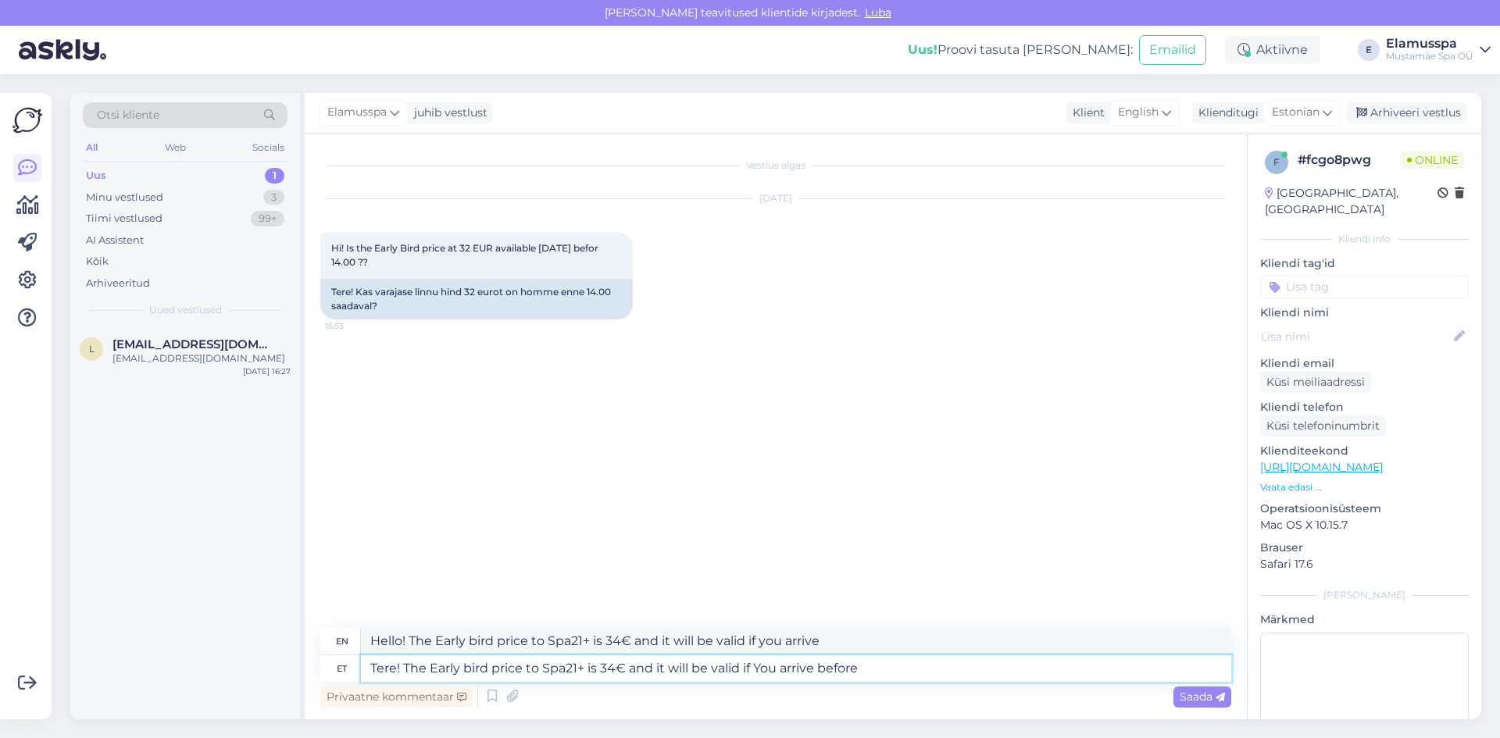
type textarea "Tere! The Early bird price to Spa21+ is 34€ and it will be valid if You arrive …"
type textarea "Hello! The Early bird price to Spa21+ is 34€ and it will be valid if you arrive…"
type textarea "Tere! The Early bird price to Spa21+ is 34€ and it will be valid if You arrive …"
type textarea "Hello! The Early bird price to Spa21+ is 34€ and it will be valid if you arrive…"
type textarea "Tere! The Early bird price to Spa21+ is 34€ and it will be valid if You arrive …"
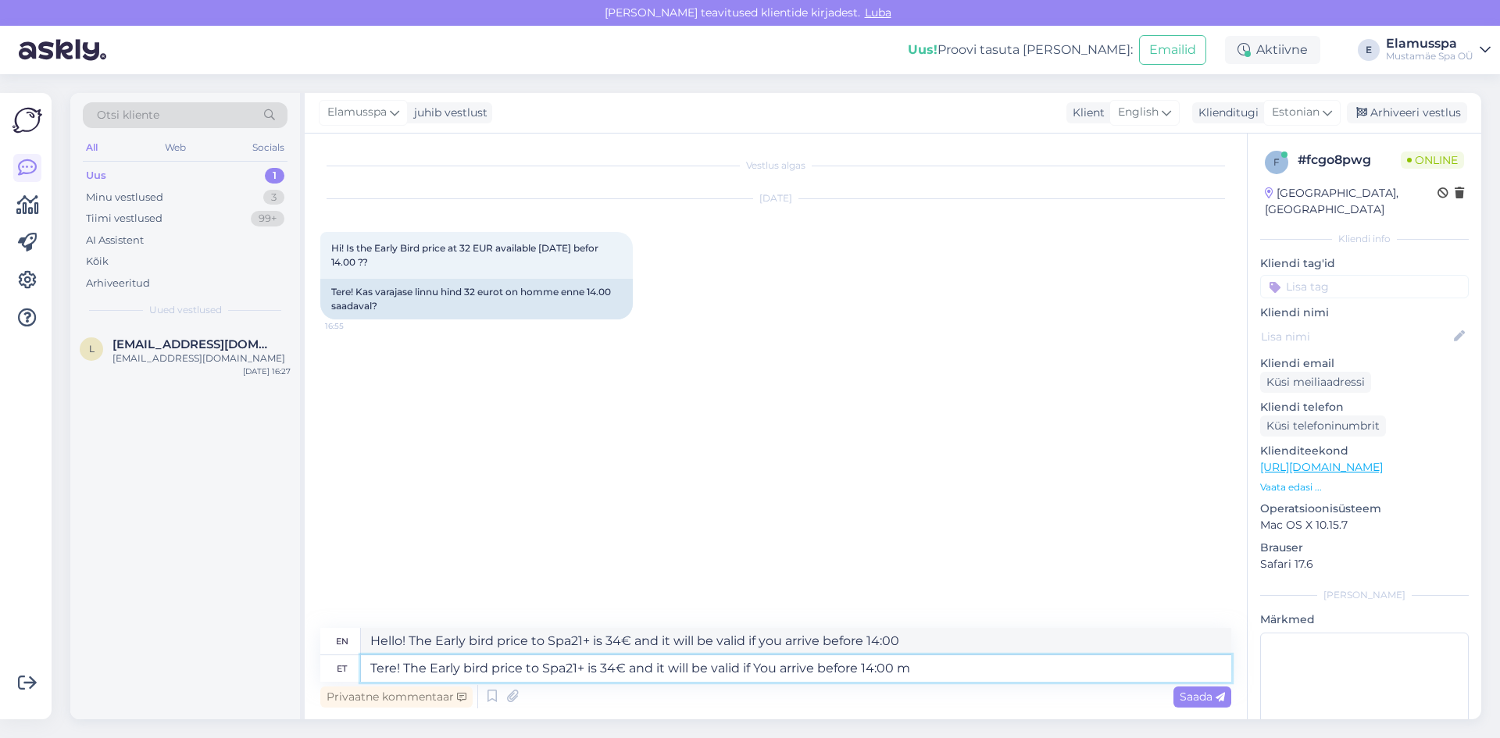
type textarea "Hello! The Early bird price to Spa21+ is 34€ and it will be valid if you arrive…"
type textarea "Tere! The Early bird price to Spa21+ is 34€ and it will be valid if You arrive …"
type textarea "Hello! The Early bird price to Spa21+ is 34€ and it will be valid if you arrive…"
type textarea "Tere! The Early bird price to Spa21+ is 34€ and it will be valid if You arrive …"
type textarea "Hello! The Early bird price to Spa21+ is 34€ and it will be valid if you arrive…"
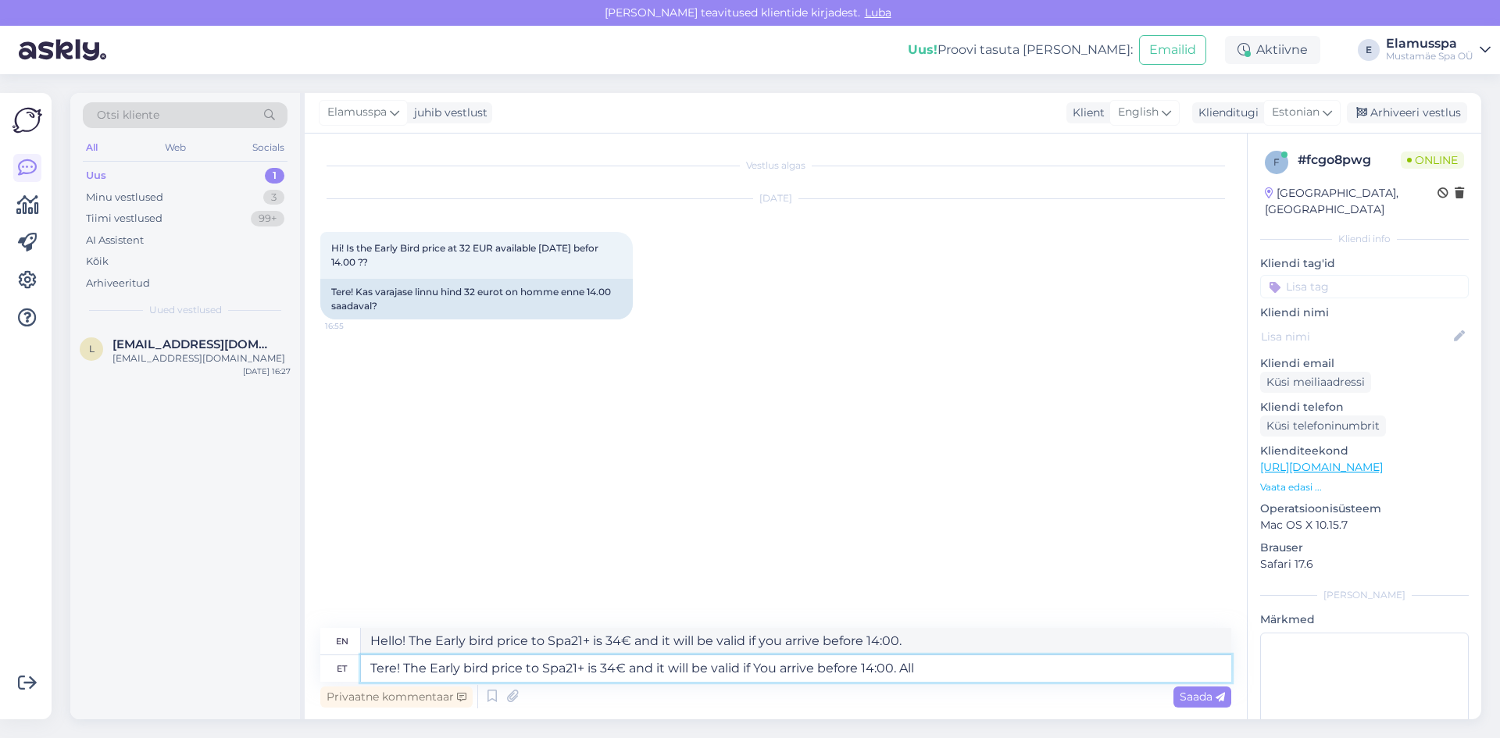
type textarea "Tere! The Early bird price to Spa21+ is 34€ and it will be valid if You arrive …"
type textarea "Hello! The Early bird price to Spa21+ is 34€ and it will be valid if you arrive…"
type textarea "Tere! The Early bird price to Spa21+ is 34€ and it will be valid if You arrive …"
type textarea "Hello! The Early bird price to Spa21+ is 34€ and it will be valid if you arrive…"
type textarea "Tere! The Early bird price to Spa21+ is 34€ and it will be valid if You arrive …"
